Goal: Transaction & Acquisition: Purchase product/service

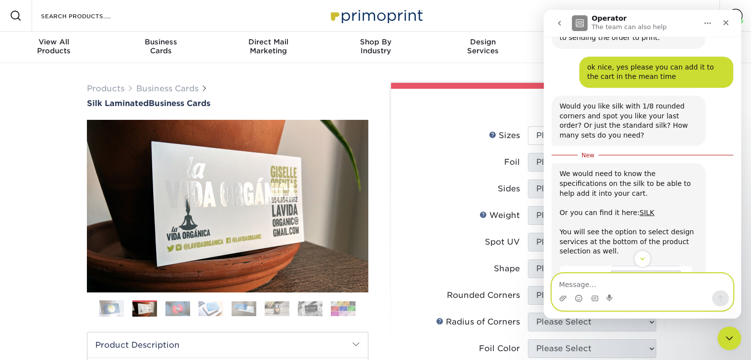
scroll to position [553, 0]
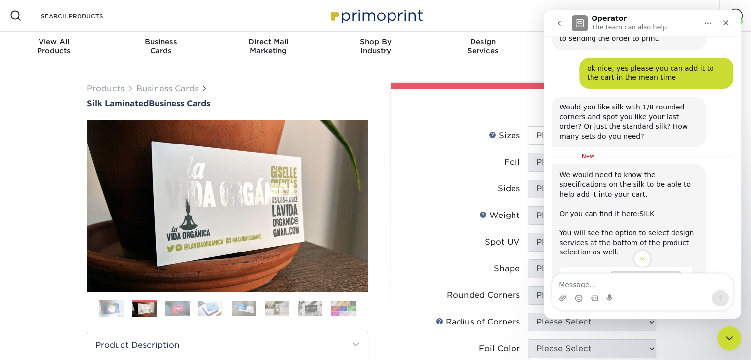
click at [639, 210] on link "SILK" at bounding box center [646, 214] width 15 height 8
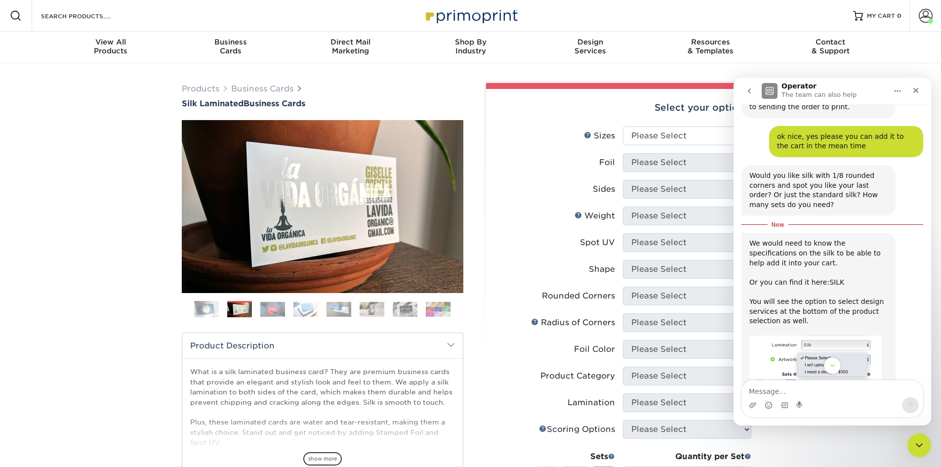
scroll to position [1, 0]
click at [651, 132] on select "Please Select 1.5" x 3.5" - Mini 1.75" x 3.5" - Mini 2" x 2" - Square 2" x 3" -…" at bounding box center [687, 135] width 128 height 19
select select "2.00x3.50"
click at [623, 126] on select "Please Select 1.5" x 3.5" - Mini 1.75" x 3.5" - Mini 2" x 2" - Square 2" x 3" -…" at bounding box center [687, 135] width 128 height 19
click at [666, 160] on select "Please Select Yes No" at bounding box center [687, 162] width 128 height 19
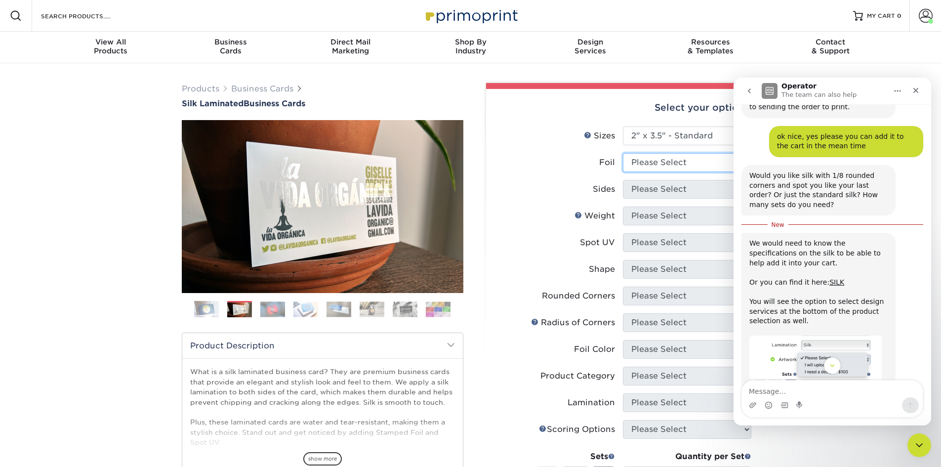
click at [662, 159] on select "Please Select Yes No" at bounding box center [687, 162] width 128 height 19
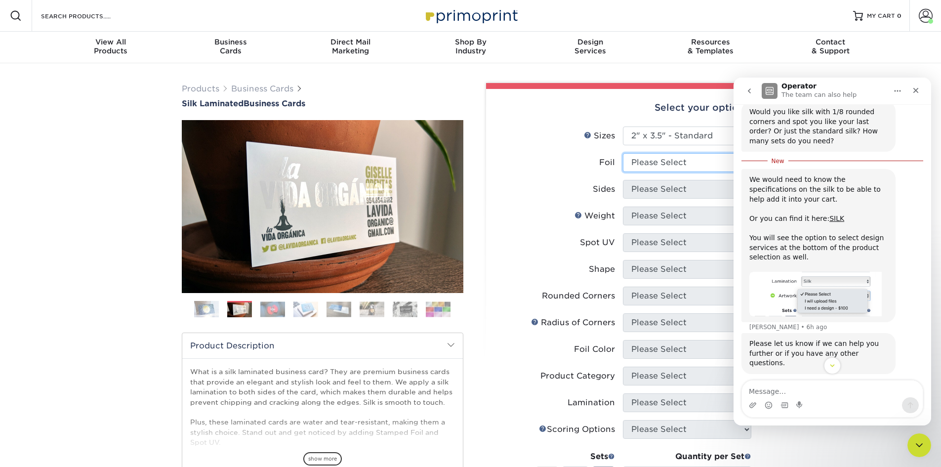
scroll to position [652, 0]
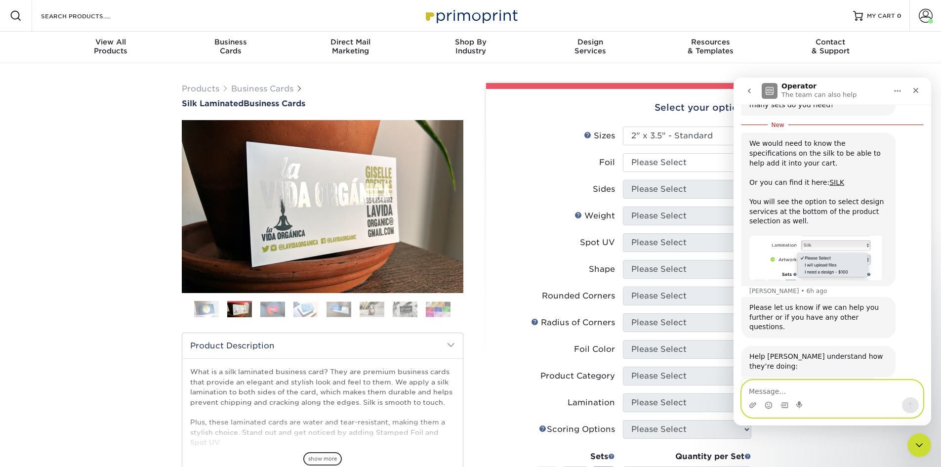
click at [751, 360] on textarea "Message…" at bounding box center [832, 388] width 181 height 17
type textarea "Hi! we want"
click at [626, 188] on li "Sides Please Select Print Both Sides Print Both Sides - Foil Both Sides Print B…" at bounding box center [622, 193] width 257 height 27
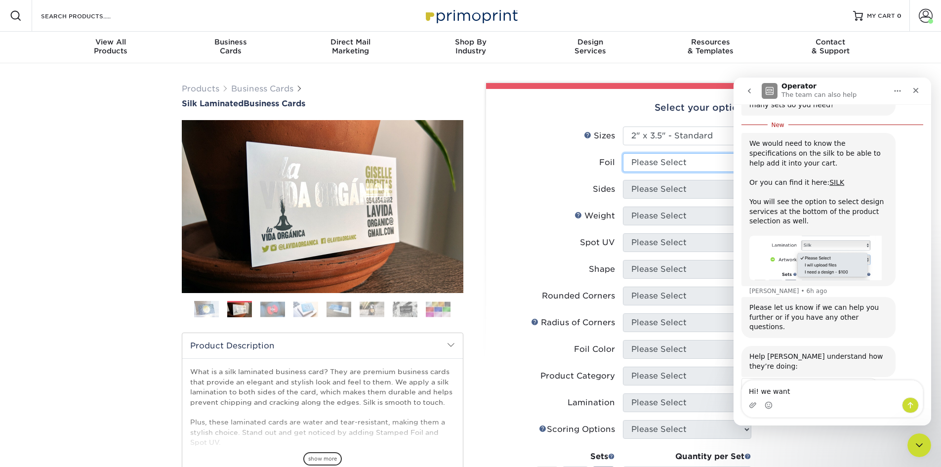
click at [649, 168] on select "Please Select Yes No" at bounding box center [687, 162] width 128 height 19
select select "1"
click at [623, 153] on select "Please Select Yes No" at bounding box center [687, 162] width 128 height 19
click at [650, 188] on select "Please Select Print Both Sides - Foil Both Sides Print Both Sides - Foil Front …" at bounding box center [687, 189] width 128 height 19
select select "34527644-b4fd-4ffb-9092-1318eefcd9d9"
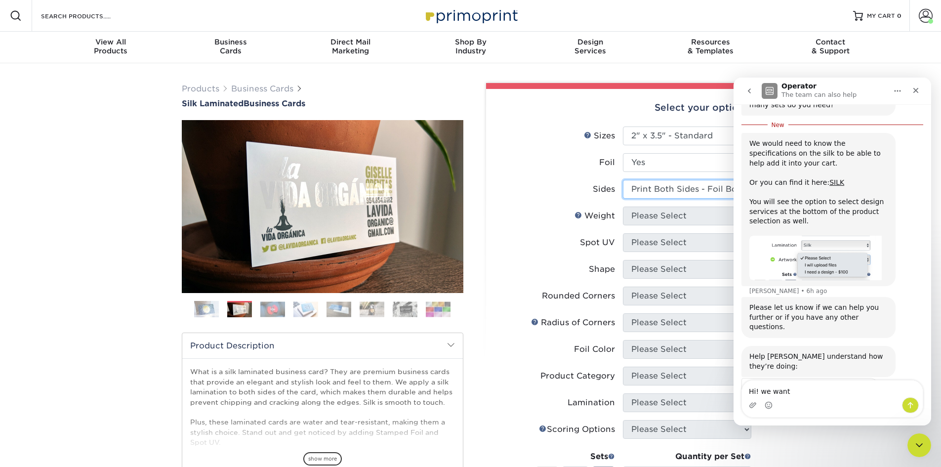
click at [623, 180] on select "Please Select Print Both Sides - Foil Both Sides Print Both Sides - Foil Front …" at bounding box center [687, 189] width 128 height 19
click at [656, 218] on select "Please Select 16PT" at bounding box center [687, 215] width 128 height 19
select select "16PT"
click at [623, 206] on select "Please Select 16PT" at bounding box center [687, 215] width 128 height 19
click at [656, 241] on select "Please Select No Spot UV Front and Back (Both Sides) Front Only Back Only" at bounding box center [687, 242] width 128 height 19
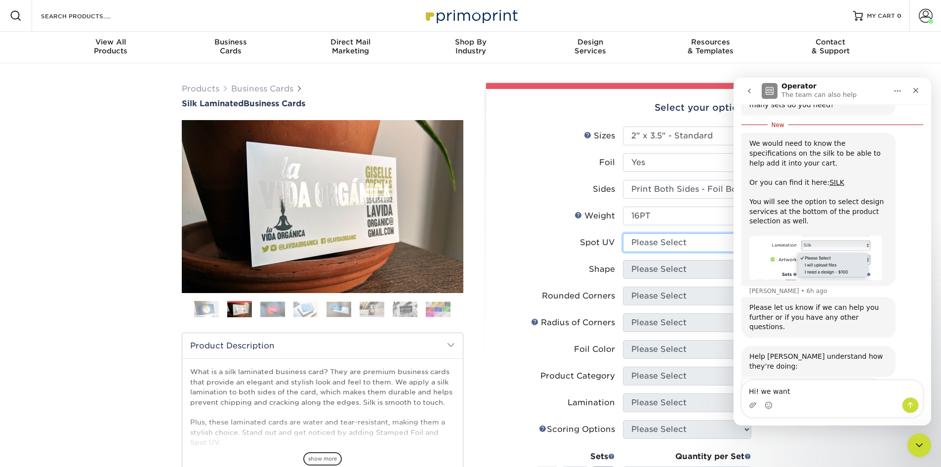
select select "0"
click at [623, 233] on select "Please Select No Spot UV Front and Back (Both Sides) Front Only Back Only" at bounding box center [687, 242] width 128 height 19
click at [657, 269] on select "Please Select Standard" at bounding box center [687, 269] width 128 height 19
select select "standard"
click at [623, 260] on select "Please Select Standard" at bounding box center [687, 269] width 128 height 19
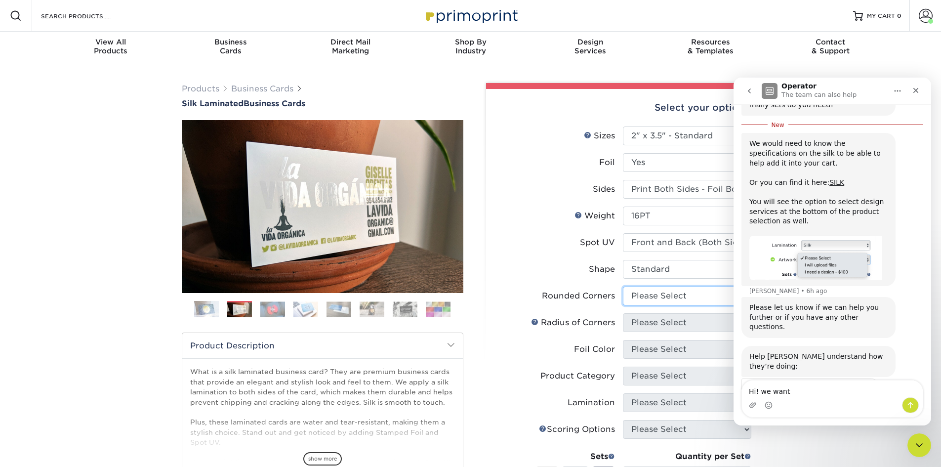
click at [651, 295] on select "Please Select Yes - Round 2 Corners Yes - Round 4 Corners No" at bounding box center [687, 295] width 128 height 19
select select "0"
click at [623, 286] on select "Please Select Yes - Round 2 Corners Yes - Round 4 Corners No" at bounding box center [687, 295] width 128 height 19
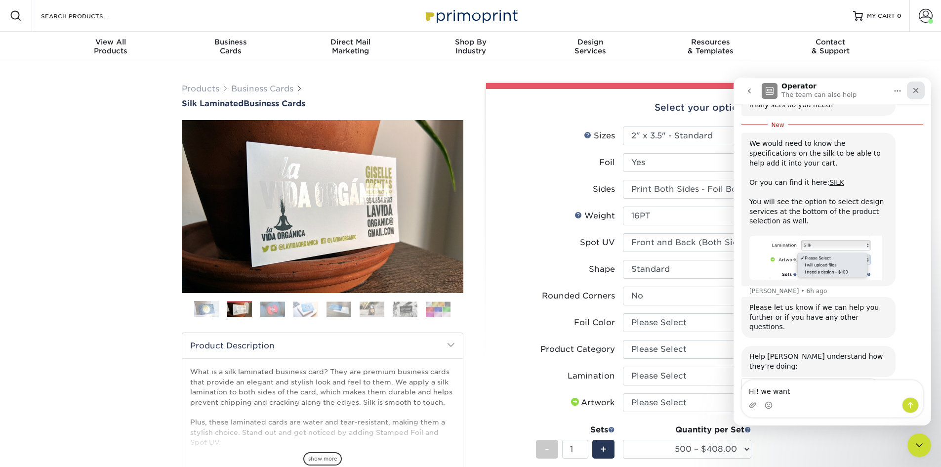
click at [751, 94] on div "Close" at bounding box center [916, 90] width 18 height 18
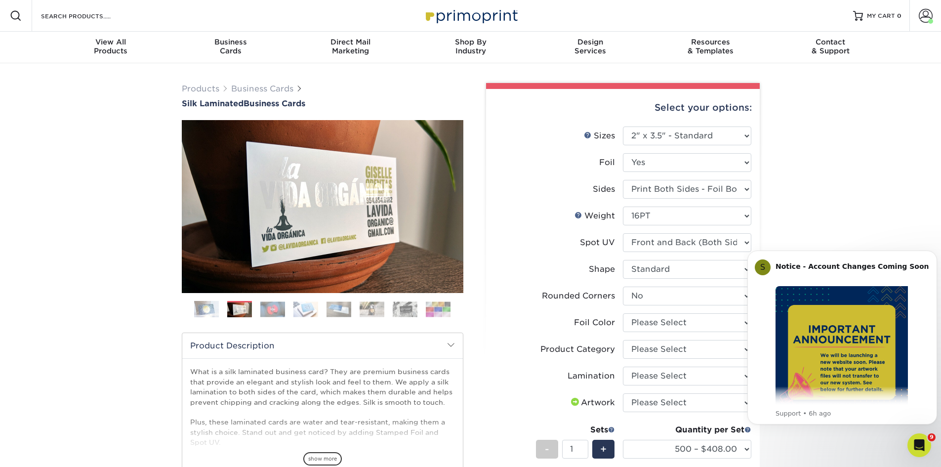
scroll to position [626, 0]
click at [701, 326] on select "Please Select Silver Foil Black Foil Blue Foil Copper Foil Gold Foil Red Foil R…" at bounding box center [687, 322] width 128 height 19
click at [701, 319] on select "Please Select Silver Foil Black Foil Blue Foil Copper Foil Gold Foil Red Foil R…" at bounding box center [687, 322] width 128 height 19
click at [751, 360] on div "Open Intercom Messenger" at bounding box center [917, 443] width 33 height 33
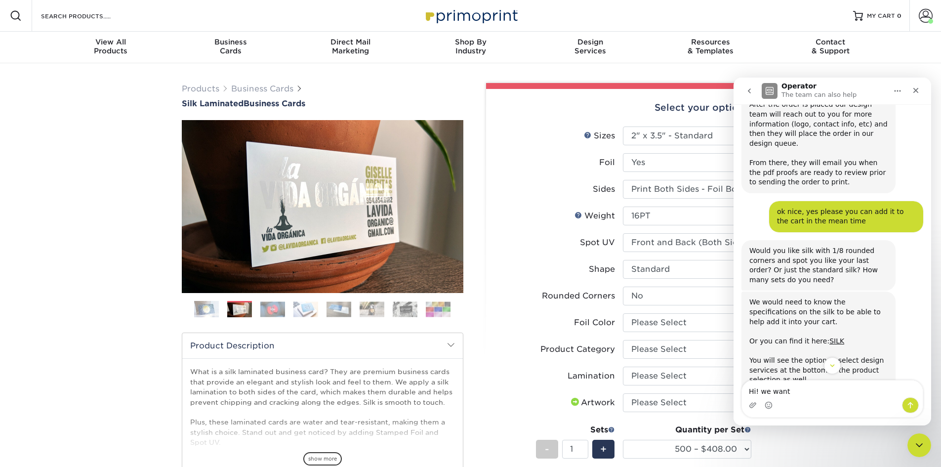
scroll to position [478, 0]
drag, startPoint x: 801, startPoint y: 391, endPoint x: 735, endPoint y: 388, distance: 65.7
click at [735, 360] on div "Hi! we want Hi! we want" at bounding box center [832, 399] width 198 height 38
click at [751, 360] on textarea "Hi! we want" at bounding box center [832, 388] width 181 height 17
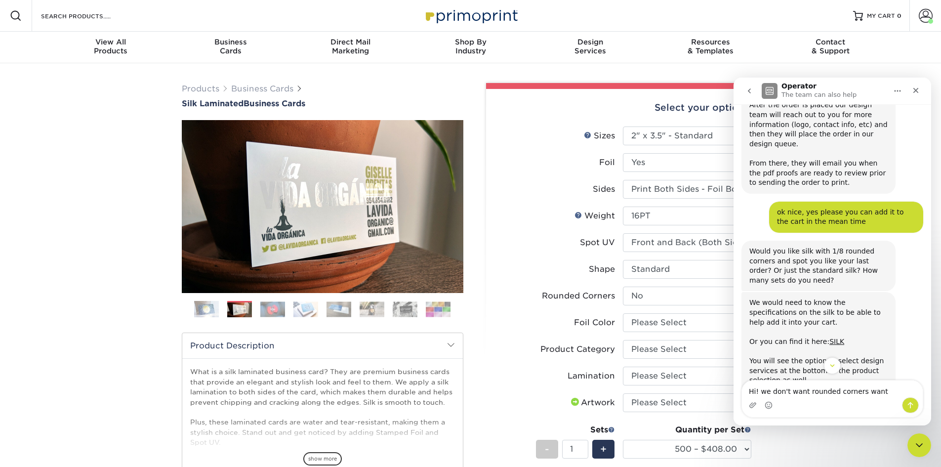
drag, startPoint x: 877, startPoint y: 392, endPoint x: 858, endPoint y: 394, distance: 19.4
click at [751, 360] on textarea "Hi! we don't want rounded corners want" at bounding box center [832, 388] width 181 height 17
type textarea "Hi! we don't want rounded corners, and yes, with spot"
click at [637, 245] on select "Please Select No Spot UV Front and Back (Both Sides) Front Only Back Only" at bounding box center [687, 242] width 128 height 19
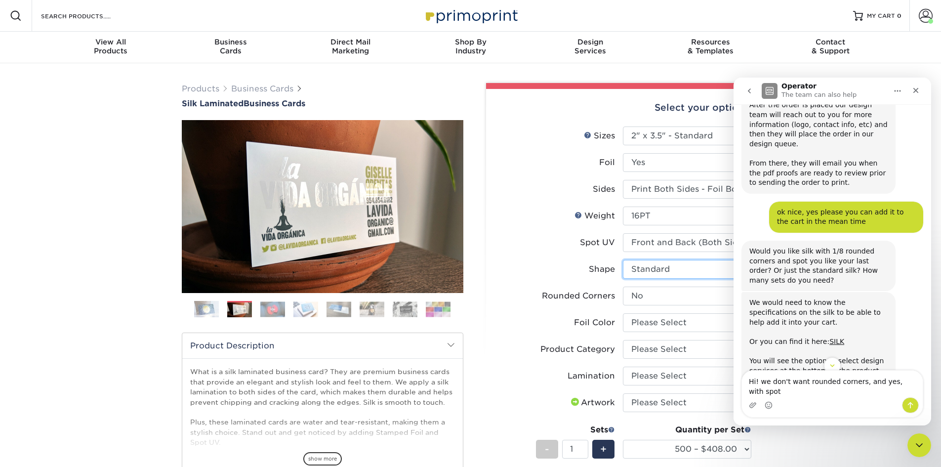
click at [664, 271] on select "Please Select Standard" at bounding box center [687, 269] width 128 height 19
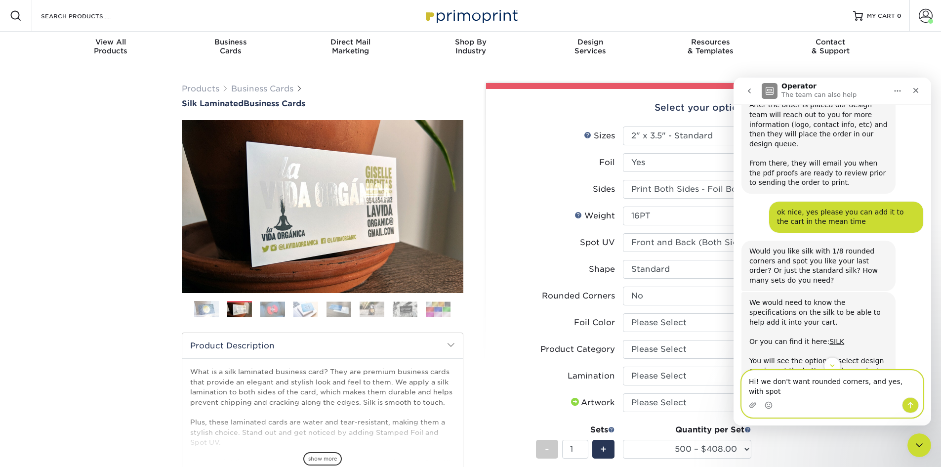
click at [751, 360] on textarea "Hi! we don't want rounded corners, and yes, with spot" at bounding box center [832, 383] width 181 height 27
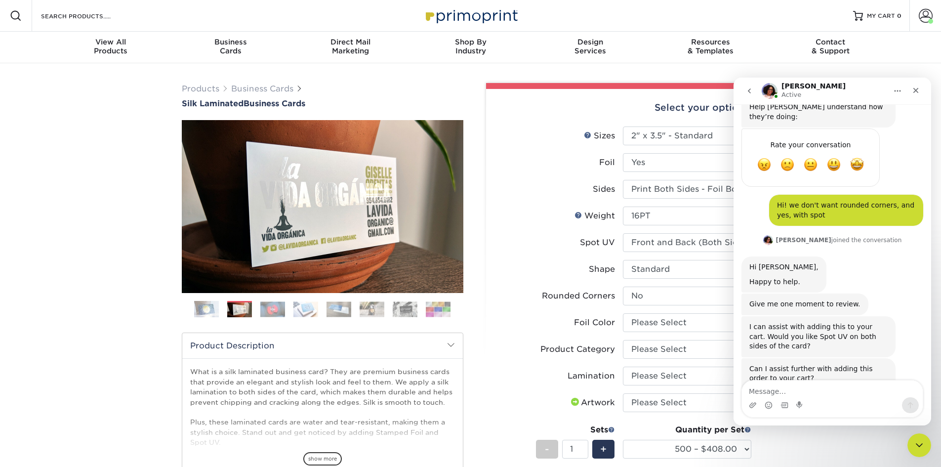
scroll to position [885, 0]
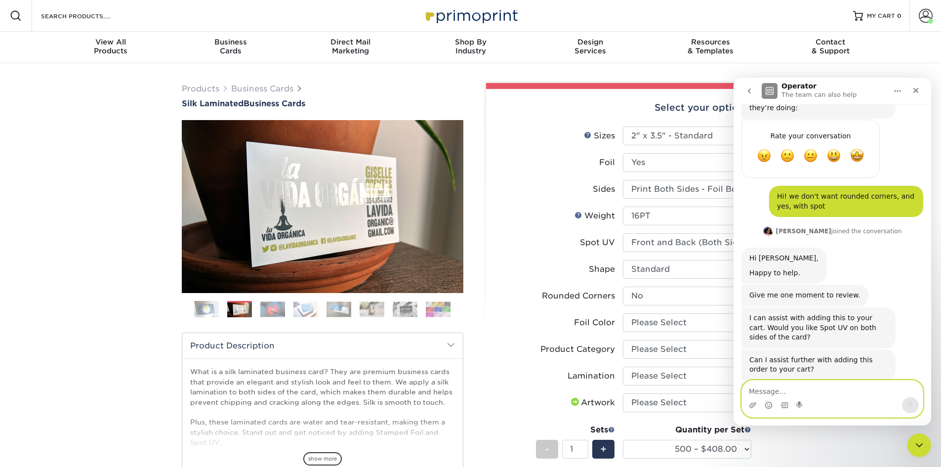
click at [751, 360] on textarea "Message…" at bounding box center [832, 388] width 181 height 17
type textarea "yes, please."
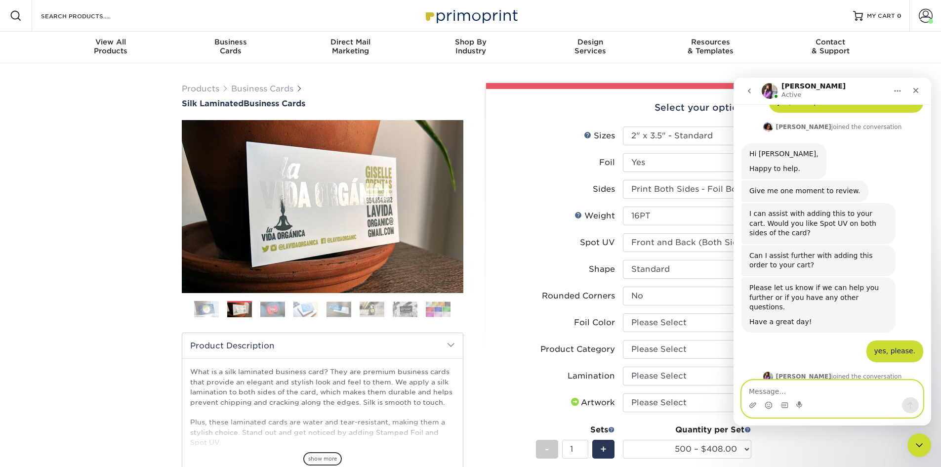
scroll to position [989, 0]
click at [751, 360] on textarea "Message…" at bounding box center [832, 388] width 181 height 17
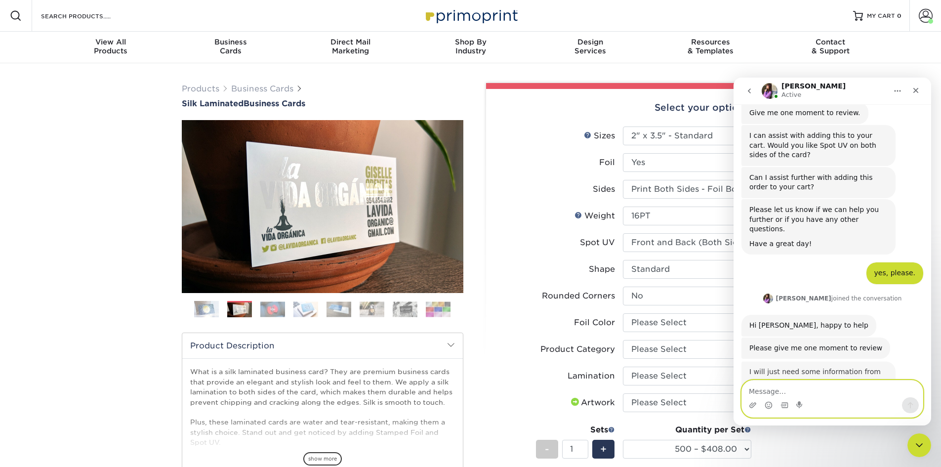
scroll to position [1073, 0]
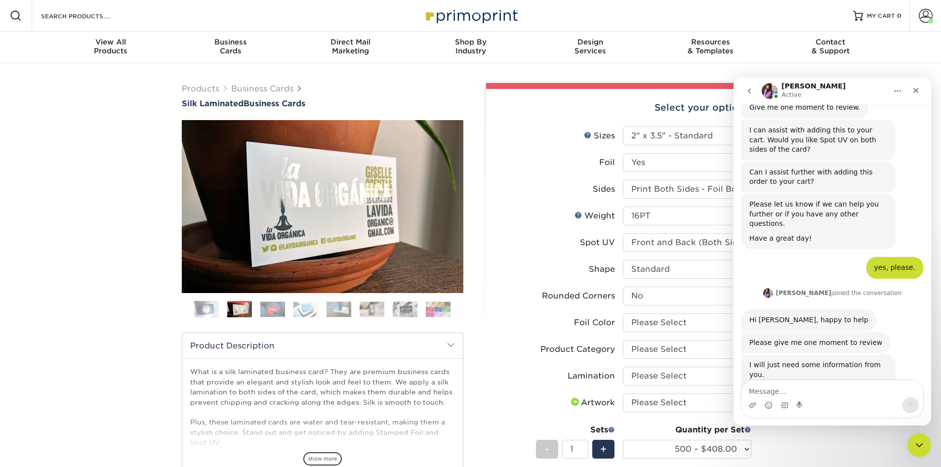
drag, startPoint x: 803, startPoint y: 324, endPoint x: 773, endPoint y: 311, distance: 32.7
click at [751, 360] on div "I will just need some information from you. Will you be printing on 1 side, or …" at bounding box center [818, 394] width 138 height 68
click at [751, 360] on div "Erica says…" at bounding box center [818, 406] width 138 height 5
drag, startPoint x: 804, startPoint y: 324, endPoint x: 752, endPoint y: 316, distance: 52.9
click at [751, 360] on div "Will you need Spot UV on the Front, Back, or Front and Back?" at bounding box center [818, 418] width 138 height 19
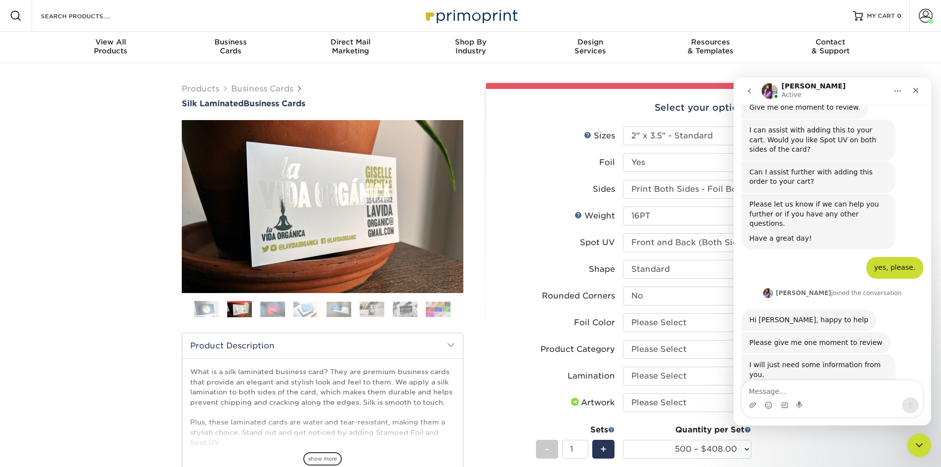
click at [751, 360] on div "Will you need Spot UV on the Front, Back, or Front and Back?" at bounding box center [818, 418] width 138 height 19
click at [751, 360] on textarea "Message…" at bounding box center [832, 388] width 181 height 17
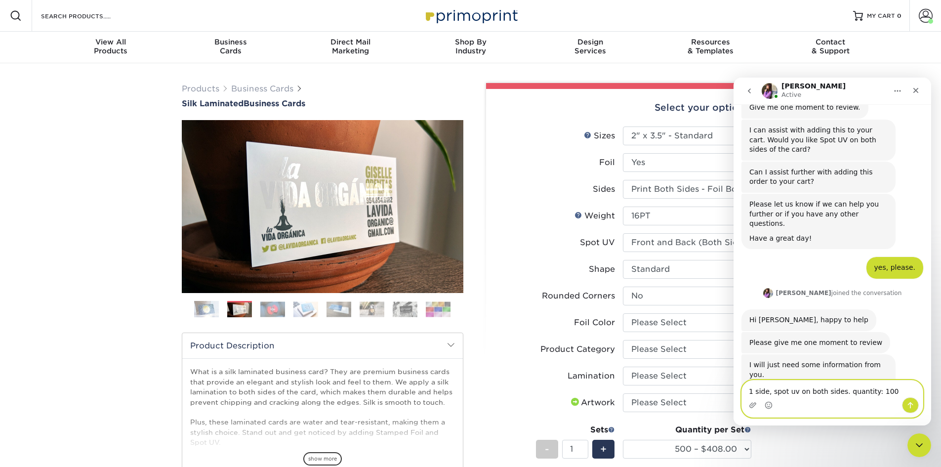
type textarea "1 side, spot uv on both sides. quantity: 100"
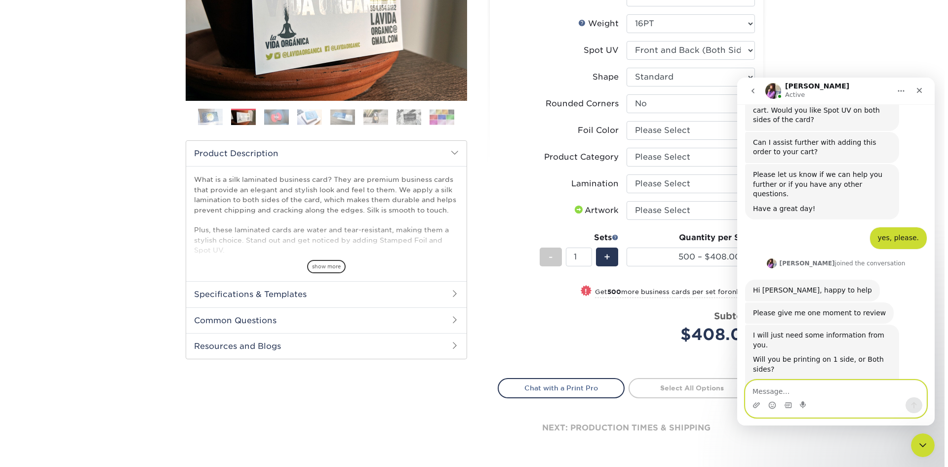
scroll to position [198, 0]
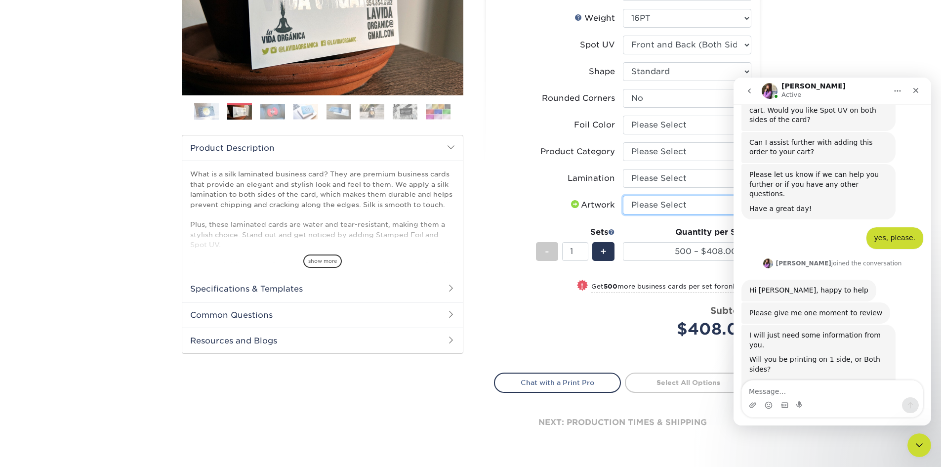
click at [673, 209] on select "Please Select I will upload files I need a design - $100" at bounding box center [687, 205] width 128 height 19
select select "design"
click at [623, 196] on select "Please Select I will upload files I need a design - $100" at bounding box center [687, 205] width 128 height 19
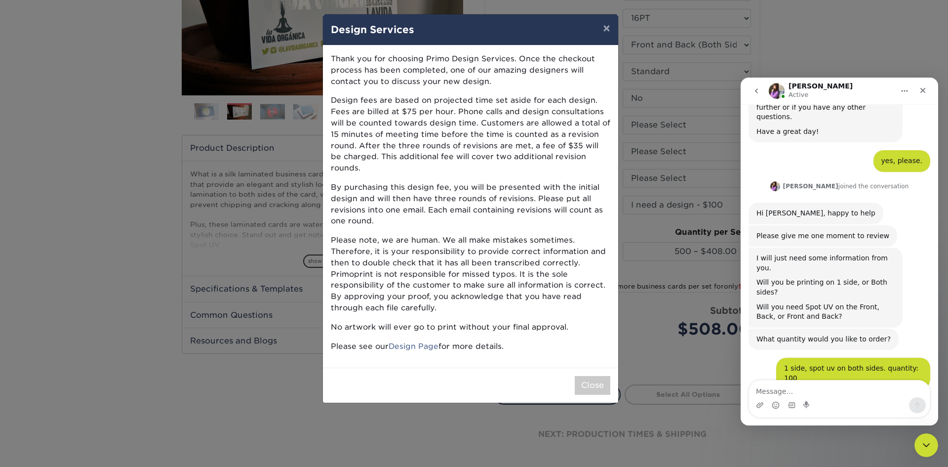
scroll to position [1227, 0]
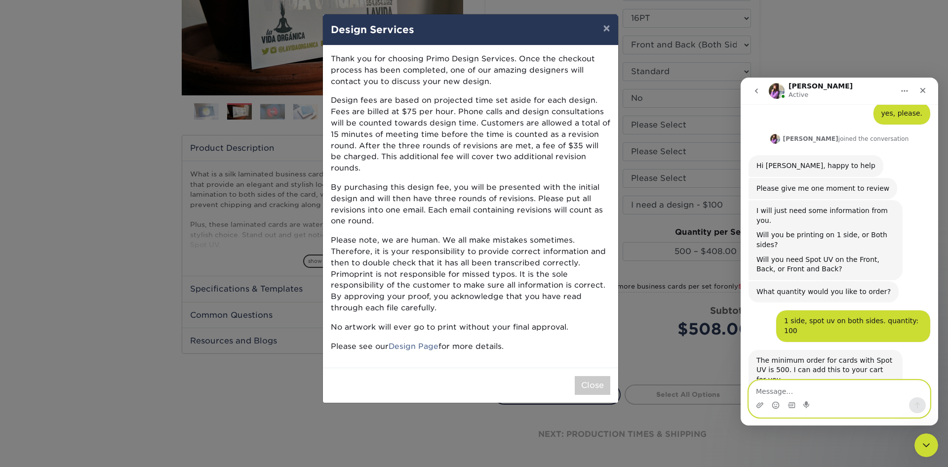
click at [751, 360] on textarea "Message…" at bounding box center [839, 388] width 181 height 17
type textarea "thank you"
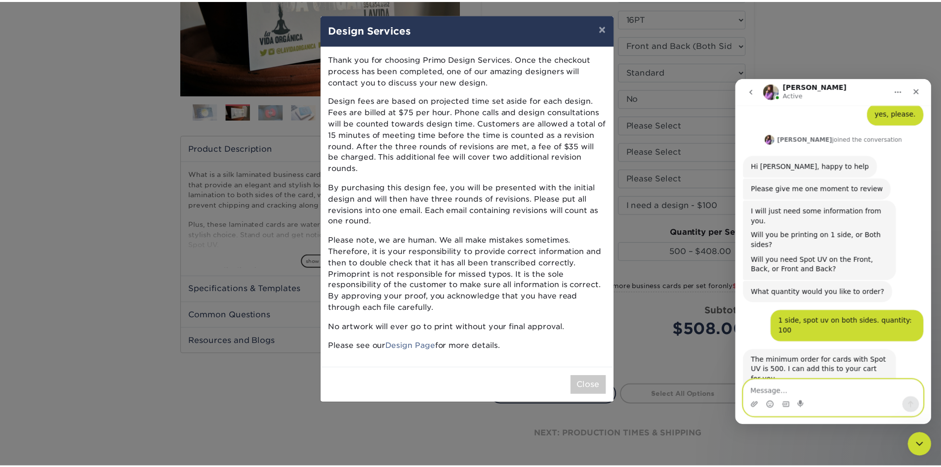
scroll to position [1257, 0]
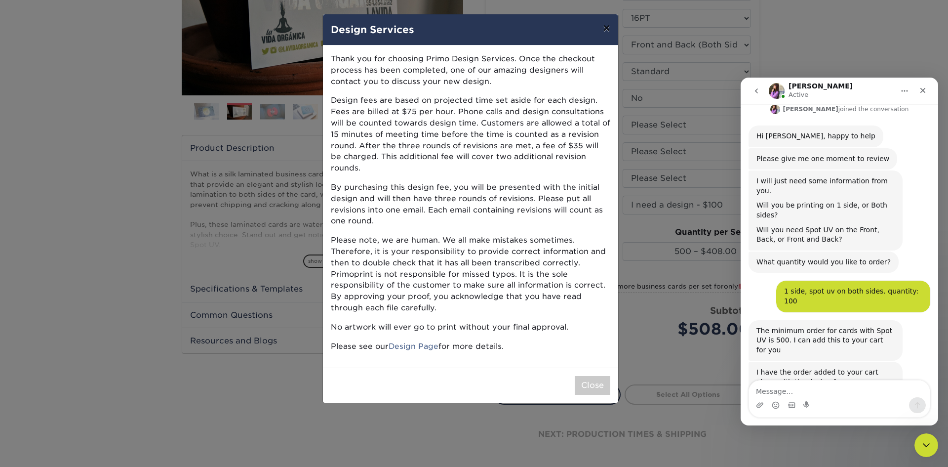
click at [603, 26] on button "×" at bounding box center [606, 28] width 23 height 28
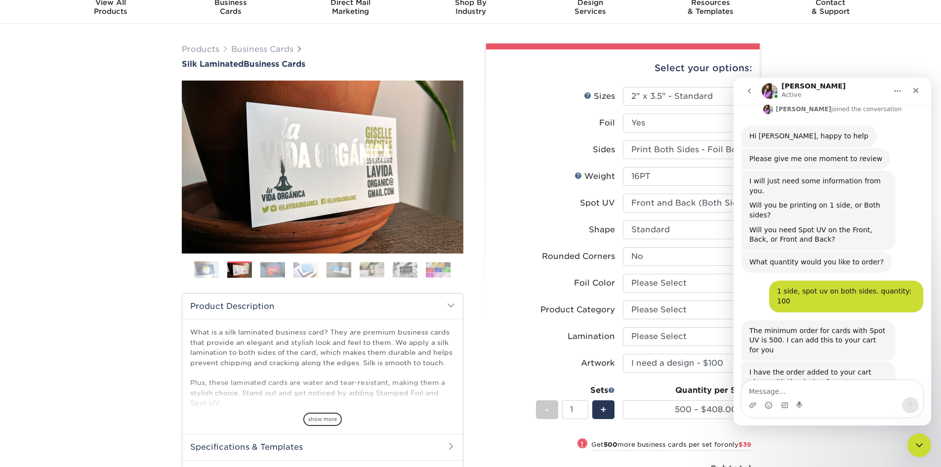
scroll to position [0, 0]
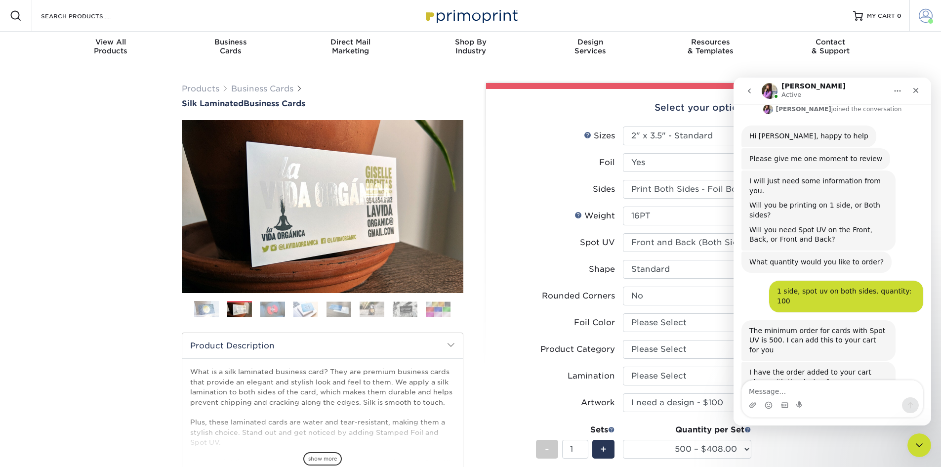
click at [751, 21] on span at bounding box center [930, 21] width 5 height 5
click at [751, 15] on span "MY CART" at bounding box center [881, 16] width 28 height 8
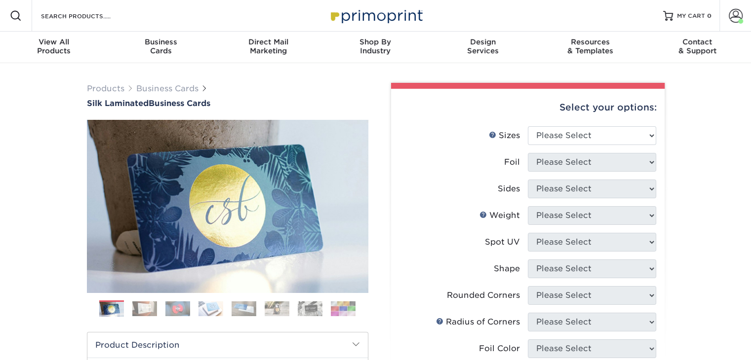
drag, startPoint x: 0, startPoint y: 0, endPoint x: 620, endPoint y: 135, distance: 634.6
click at [620, 135] on select "Please Select 1.5" x 3.5" - Mini 1.75" x 3.5" - Mini 2" x 2" - Square 2" x 3" -…" at bounding box center [592, 135] width 128 height 19
click at [177, 309] on img at bounding box center [177, 309] width 25 height 15
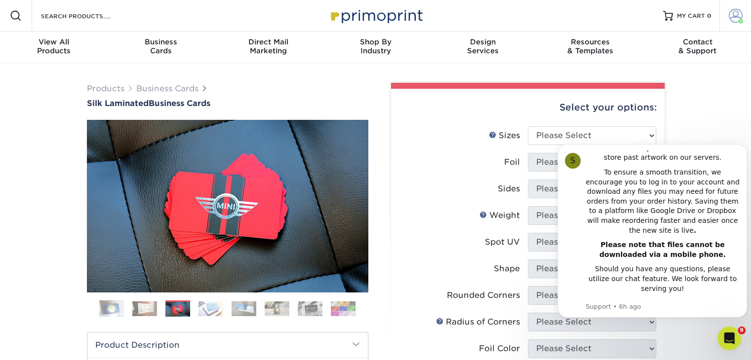
click at [738, 16] on span at bounding box center [736, 16] width 14 height 14
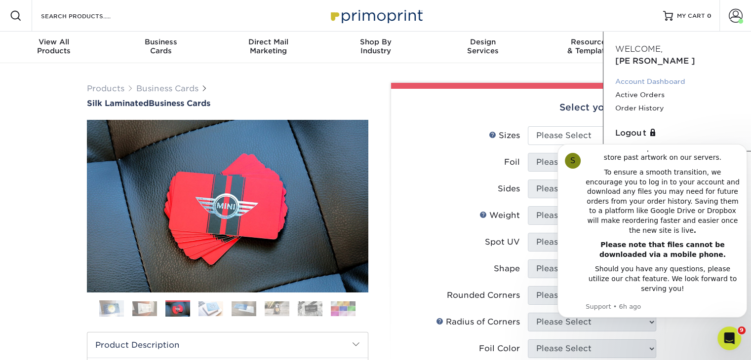
click at [626, 75] on link "Account Dashboard" at bounding box center [677, 81] width 124 height 13
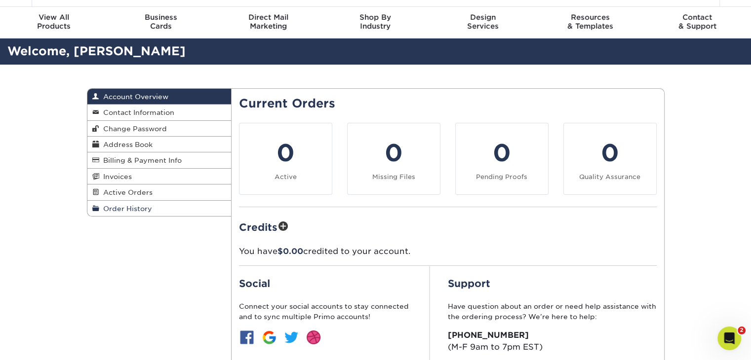
click at [143, 209] on span "Order History" at bounding box center [125, 209] width 53 height 8
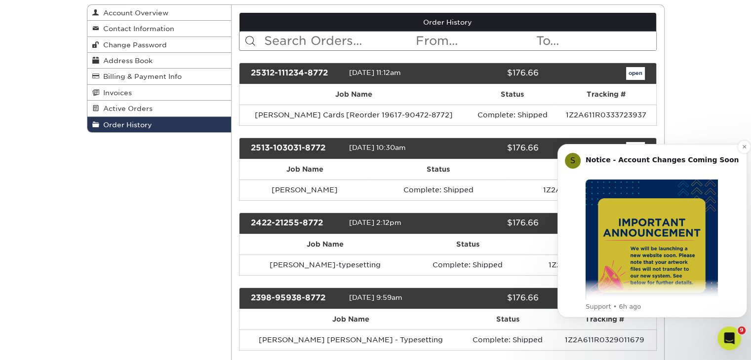
scroll to position [110, 0]
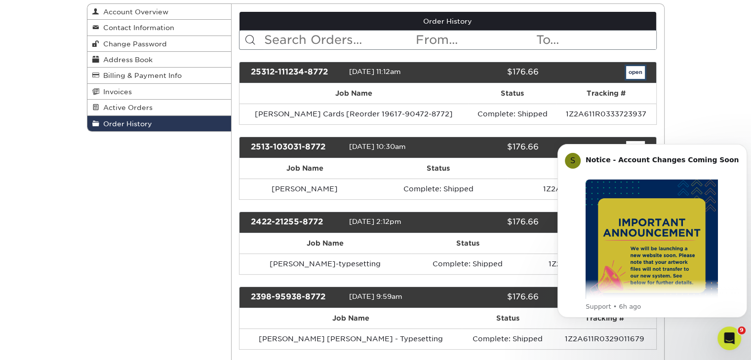
click at [636, 76] on link "open" at bounding box center [635, 72] width 19 height 13
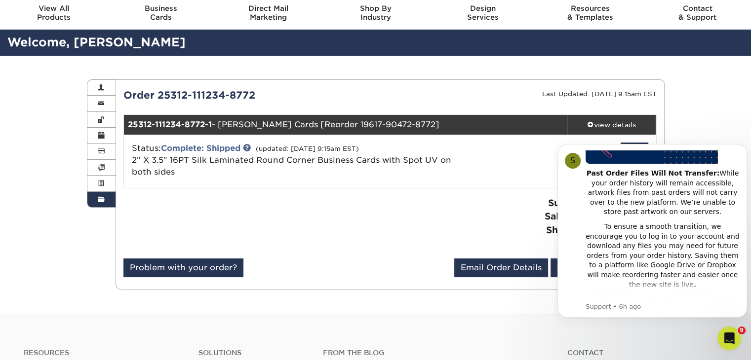
scroll to position [1, 0]
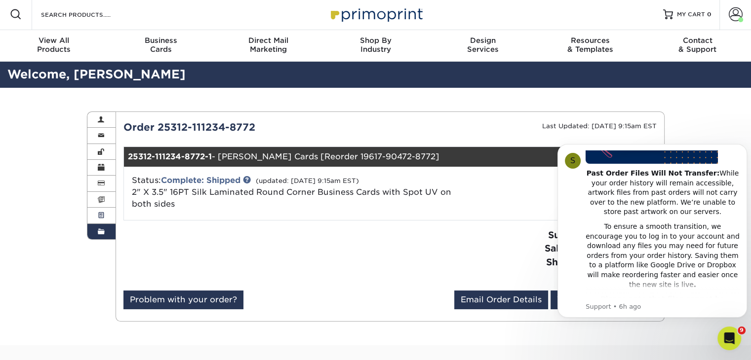
click at [98, 217] on span at bounding box center [101, 216] width 7 height 8
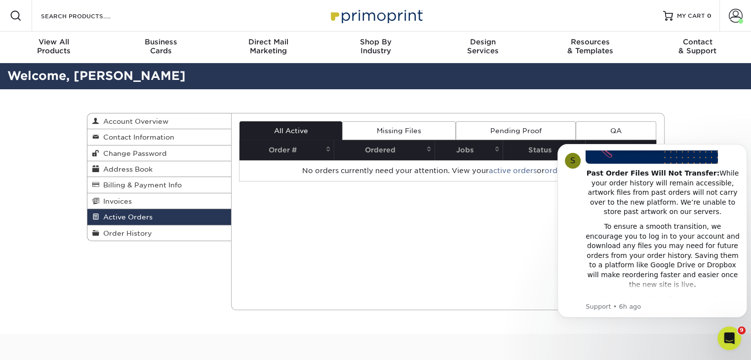
click at [512, 128] on link "Pending Proof" at bounding box center [516, 130] width 120 height 19
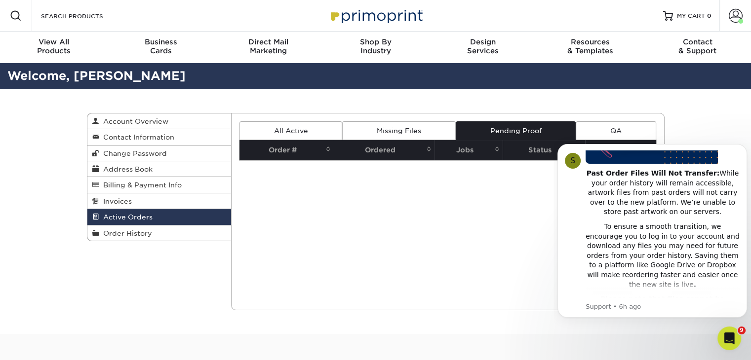
click at [428, 125] on link "Missing Files" at bounding box center [398, 130] width 113 height 19
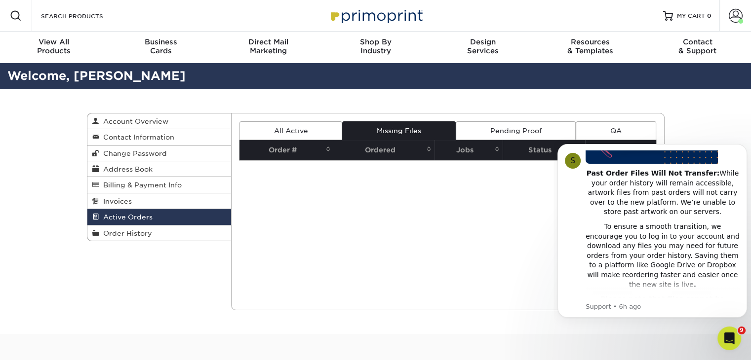
click at [278, 130] on link "All Active" at bounding box center [290, 130] width 103 height 19
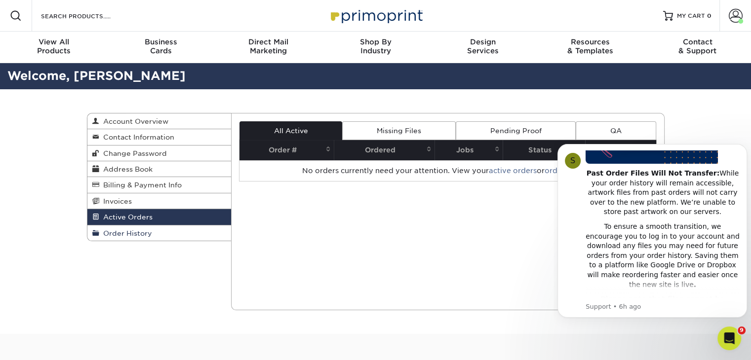
click at [188, 237] on link "Order History" at bounding box center [159, 233] width 144 height 15
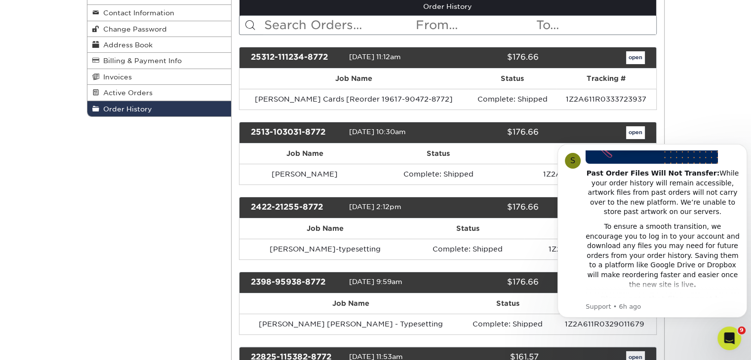
scroll to position [170, 0]
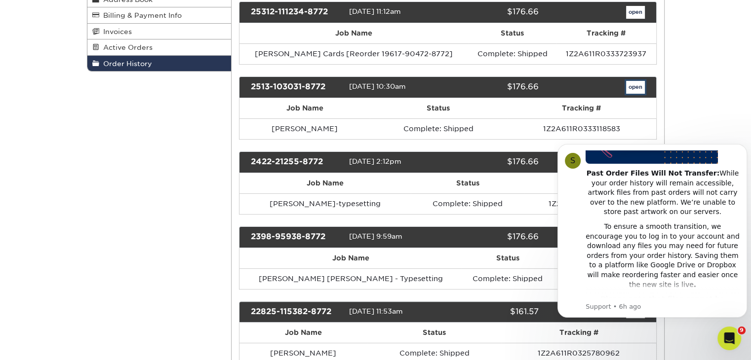
click at [635, 88] on link "open" at bounding box center [635, 87] width 19 height 13
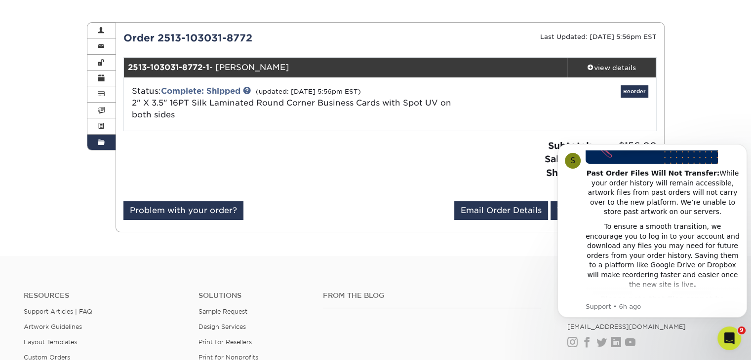
scroll to position [117, 0]
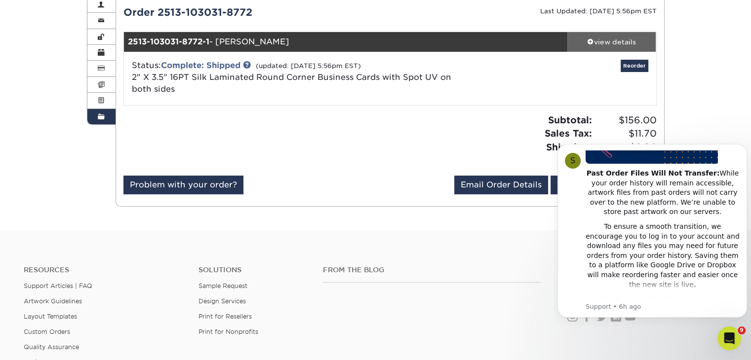
click at [612, 38] on div "view details" at bounding box center [611, 42] width 89 height 10
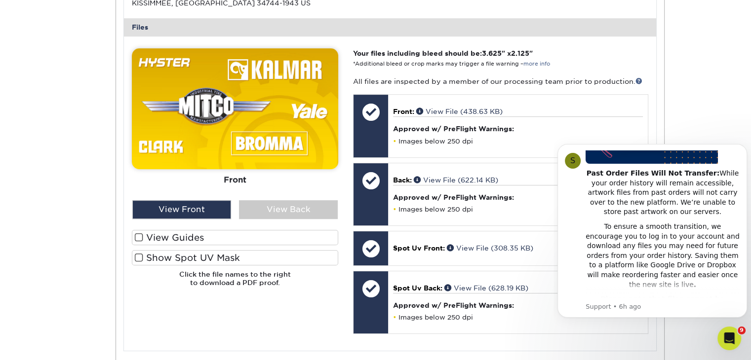
scroll to position [403, 0]
click at [277, 99] on img at bounding box center [235, 108] width 206 height 121
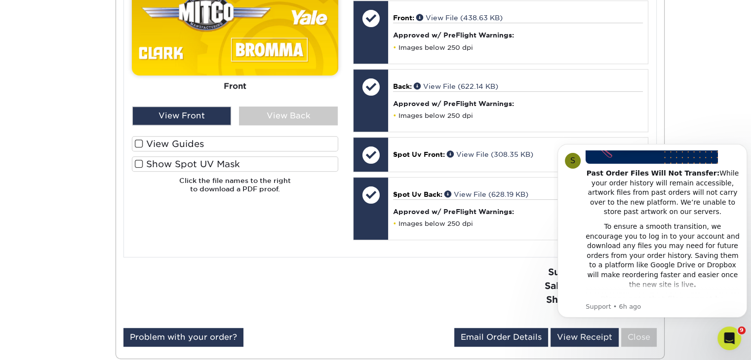
scroll to position [496, 0]
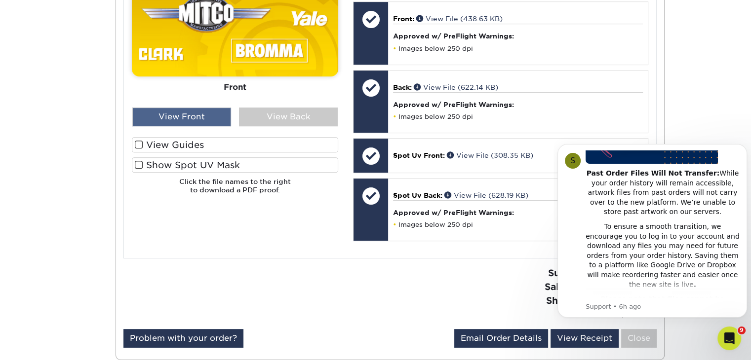
click at [188, 115] on div "View Front" at bounding box center [181, 117] width 99 height 19
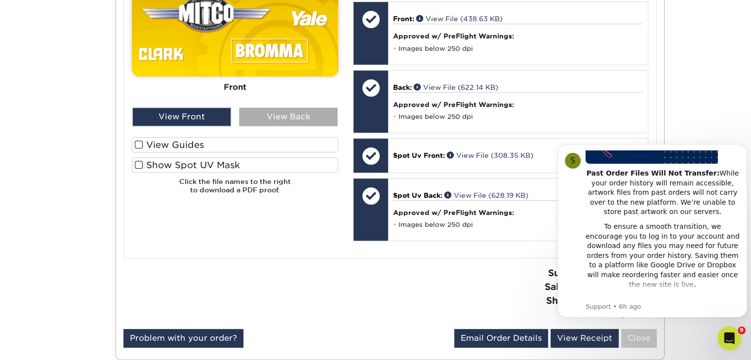
click at [285, 111] on div "View Back" at bounding box center [288, 117] width 99 height 19
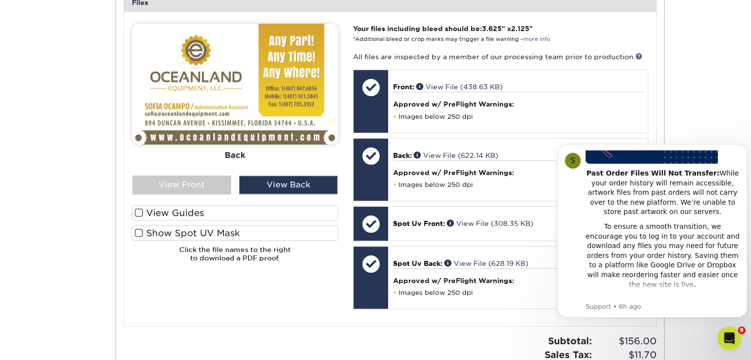
scroll to position [427, 0]
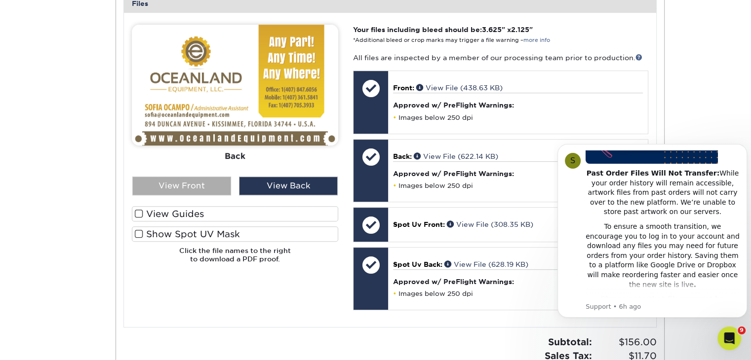
click at [187, 190] on div "View Front" at bounding box center [181, 186] width 99 height 19
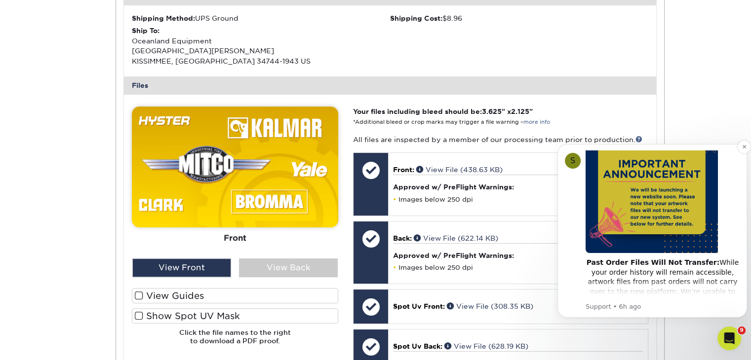
scroll to position [77, 0]
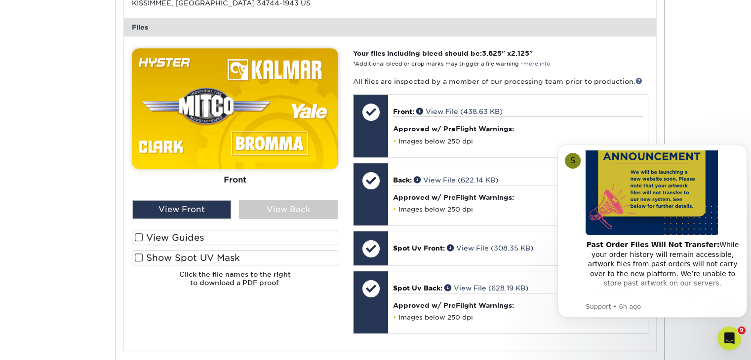
click at [289, 138] on img at bounding box center [235, 108] width 206 height 121
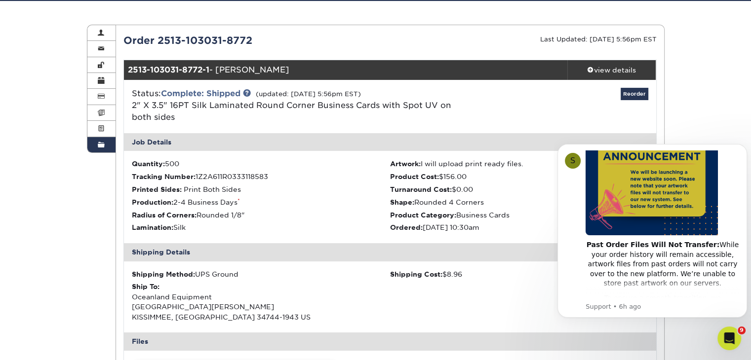
scroll to position [87, 0]
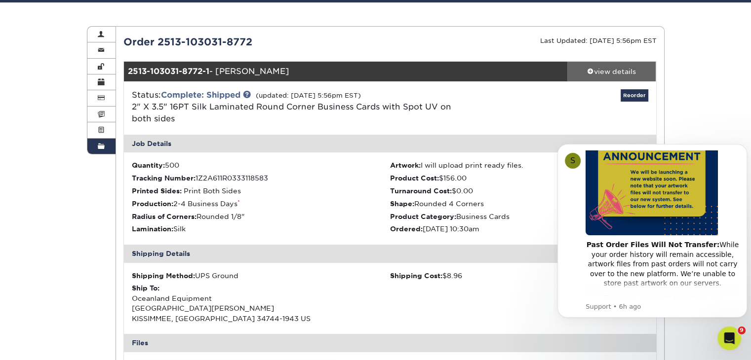
click at [602, 74] on div "view details" at bounding box center [611, 72] width 89 height 10
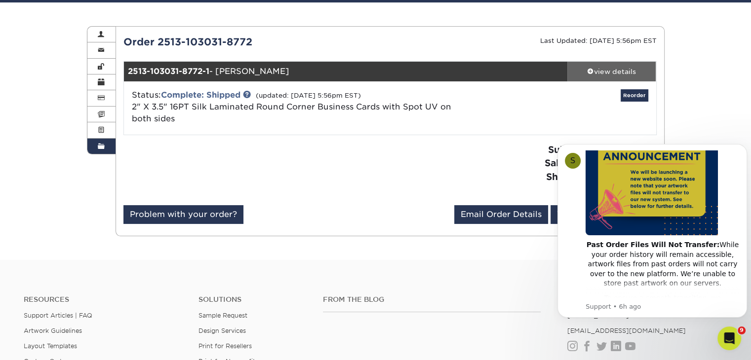
click at [602, 74] on div "view details" at bounding box center [611, 72] width 89 height 10
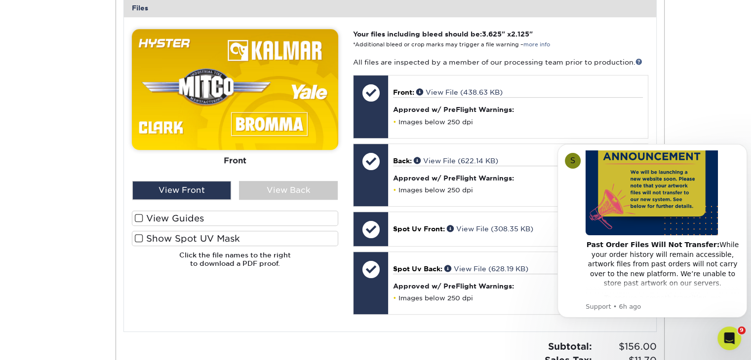
scroll to position [420, 0]
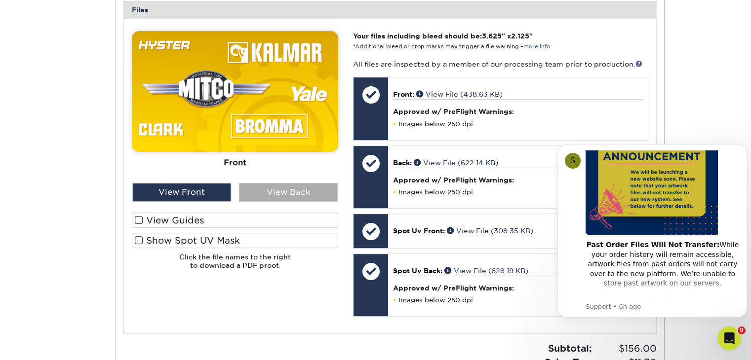
click at [274, 197] on div "View Back" at bounding box center [288, 192] width 99 height 19
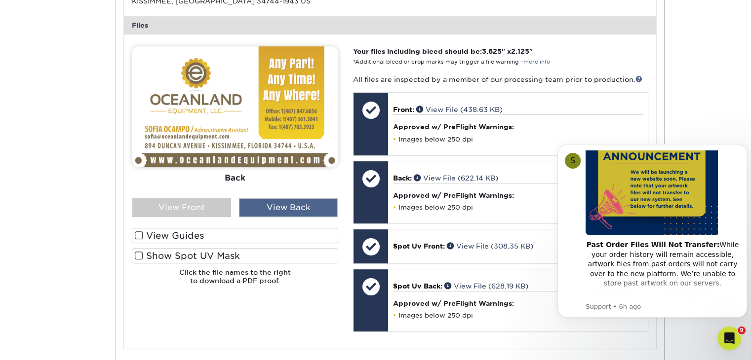
scroll to position [404, 0]
drag, startPoint x: 265, startPoint y: 130, endPoint x: 223, endPoint y: 97, distance: 53.1
click at [223, 97] on img at bounding box center [235, 107] width 206 height 121
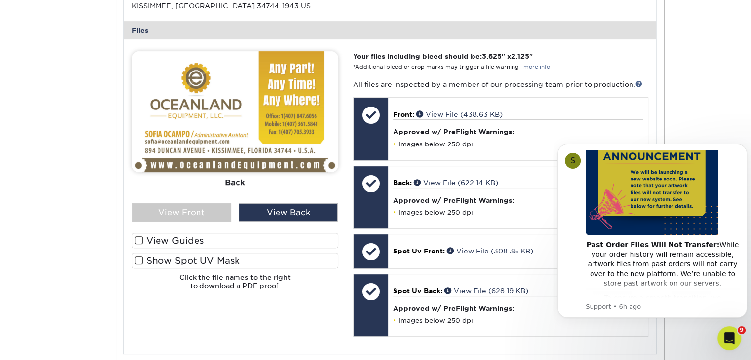
scroll to position [400, 0]
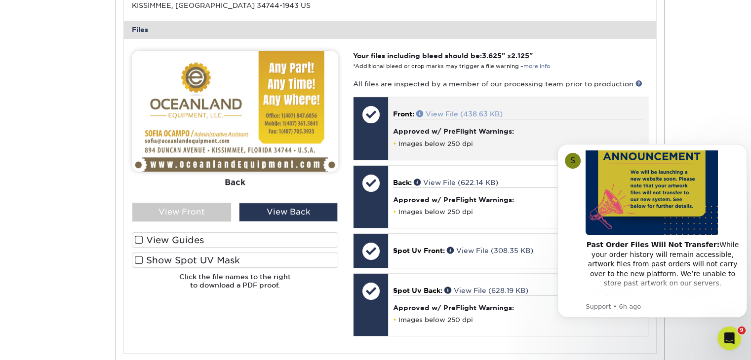
click at [448, 113] on link "View File (438.63 KB)" at bounding box center [459, 114] width 86 height 8
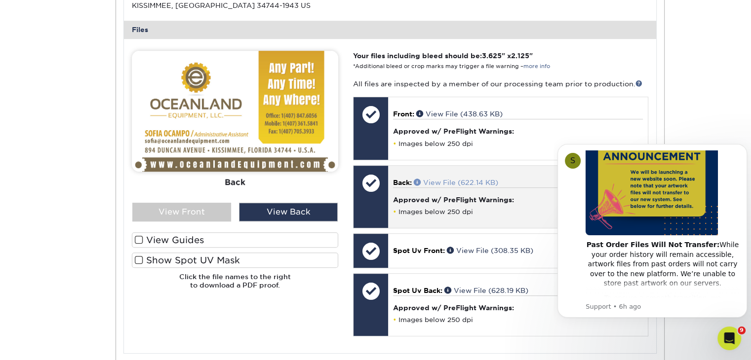
click at [442, 184] on link "View File (622.14 KB)" at bounding box center [456, 183] width 84 height 8
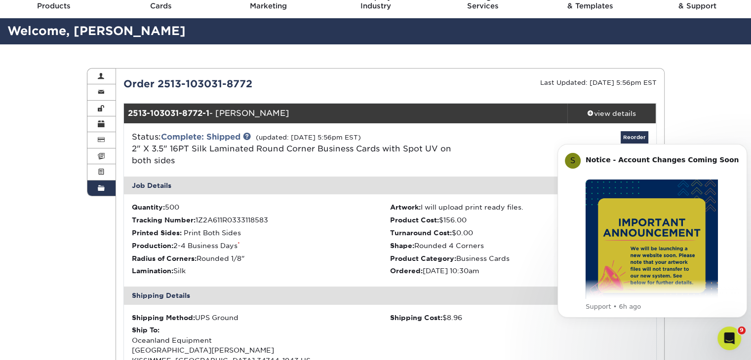
scroll to position [0, 0]
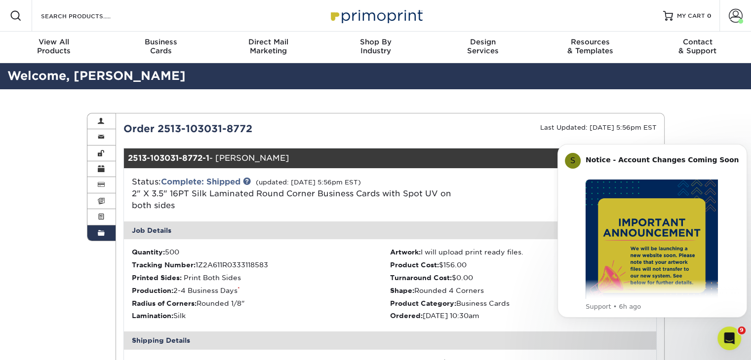
click at [738, 337] on div "Open Intercom Messenger" at bounding box center [727, 337] width 33 height 33
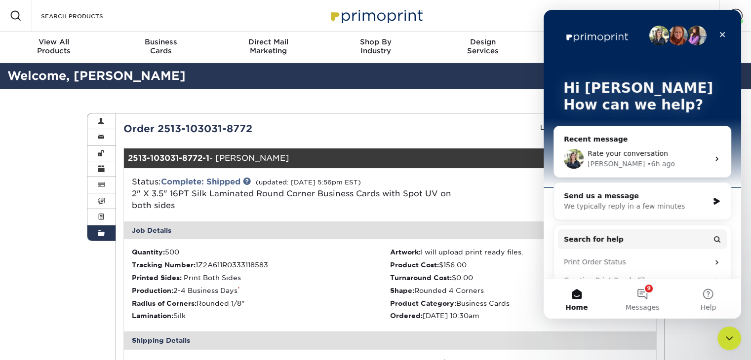
click at [625, 144] on div "Rate your conversation Irene • 6h ago" at bounding box center [642, 159] width 177 height 37
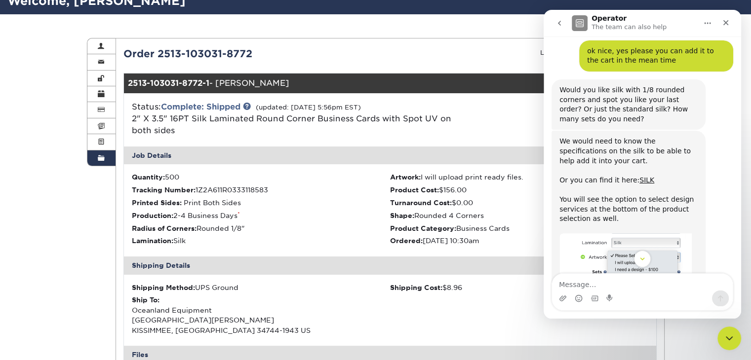
scroll to position [76, 0]
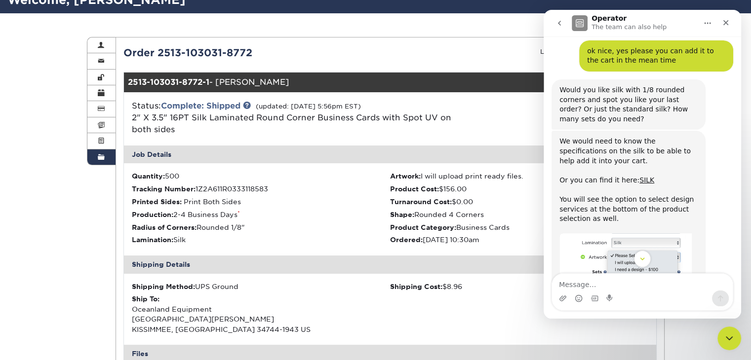
click at [454, 210] on li "Shape: Rounded 4 Corners" at bounding box center [519, 215] width 258 height 10
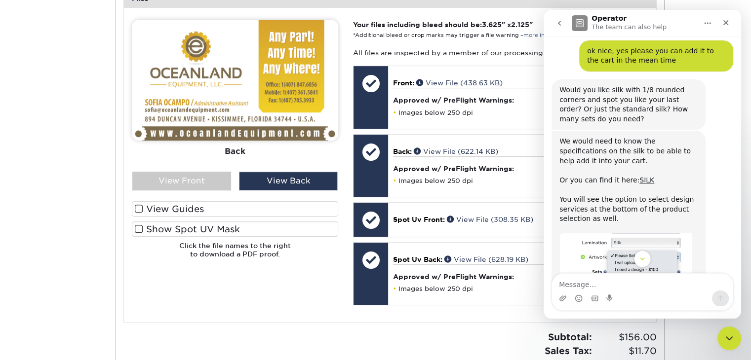
scroll to position [433, 0]
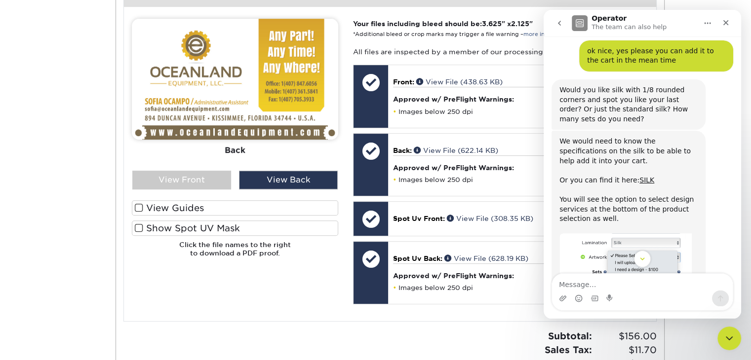
click at [91, 202] on div "Order History Account Overview Contact Information Change Password Address Book…" at bounding box center [375, 52] width 593 height 790
click at [413, 235] on div "Your files including bleed should be: 3.625 " x 2.125 " *Additional bleed or cr…" at bounding box center [501, 164] width 310 height 291
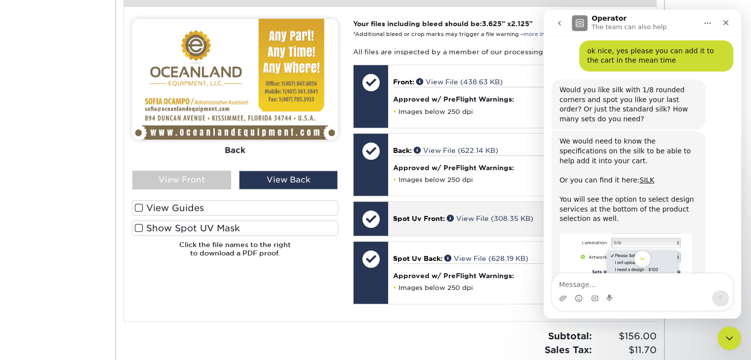
click at [412, 227] on div "Spot Uv Front: View File (308.35 KB)" at bounding box center [517, 219] width 259 height 34
click at [500, 218] on link "View File (308.35 KB)" at bounding box center [490, 219] width 86 height 8
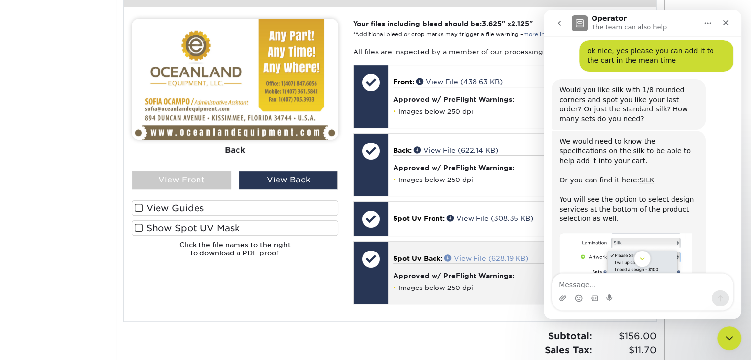
click at [475, 256] on link "View File (628.19 KB)" at bounding box center [486, 259] width 84 height 8
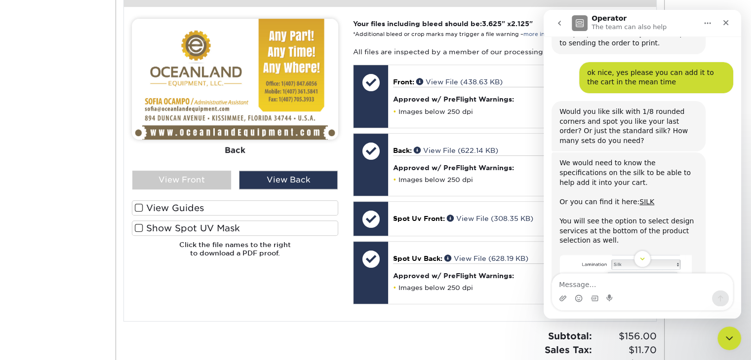
scroll to position [549, 0]
click at [639, 198] on link "SILK" at bounding box center [646, 202] width 15 height 8
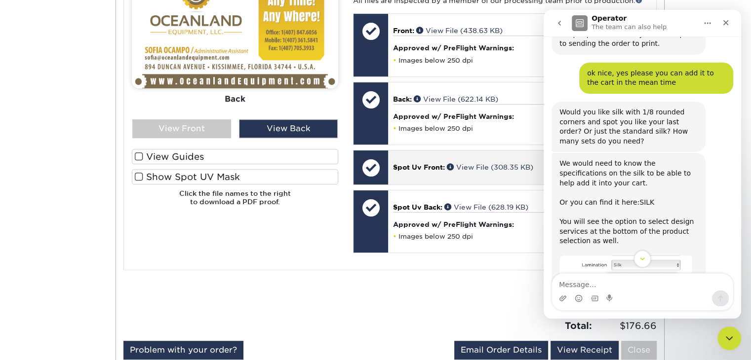
scroll to position [493, 0]
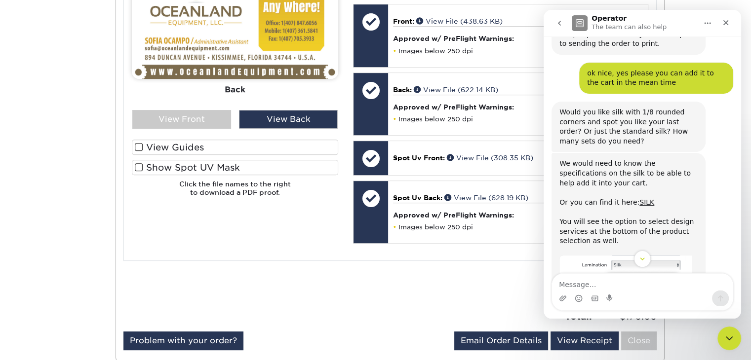
click at [414, 286] on div "Subtotal: $156.00 Sales Tax: $11.70 Shipping: $8.96 Total: $176.66" at bounding box center [527, 296] width 274 height 54
click at [724, 24] on icon "Close" at bounding box center [726, 23] width 8 height 8
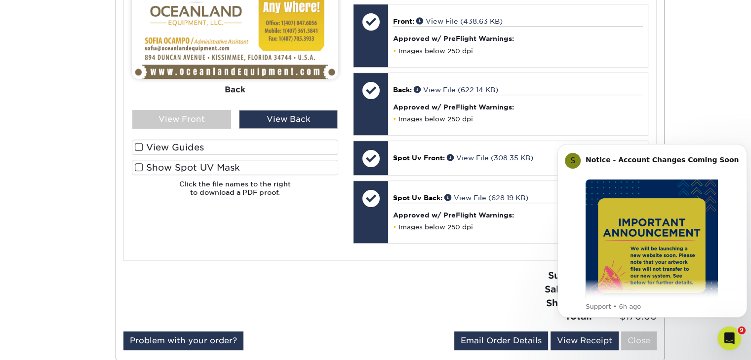
scroll to position [664, 0]
click at [744, 147] on icon "Dismiss notification" at bounding box center [744, 146] width 5 height 5
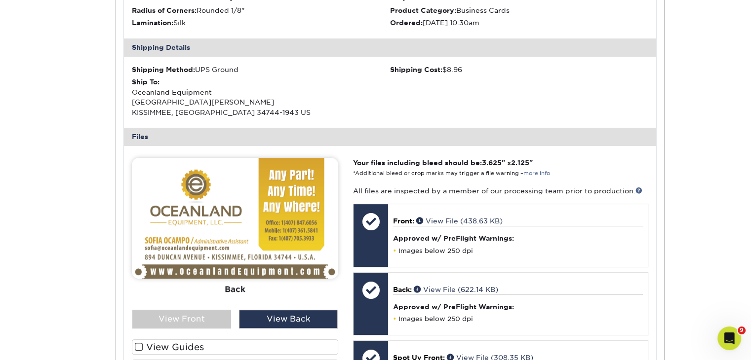
scroll to position [292, 0]
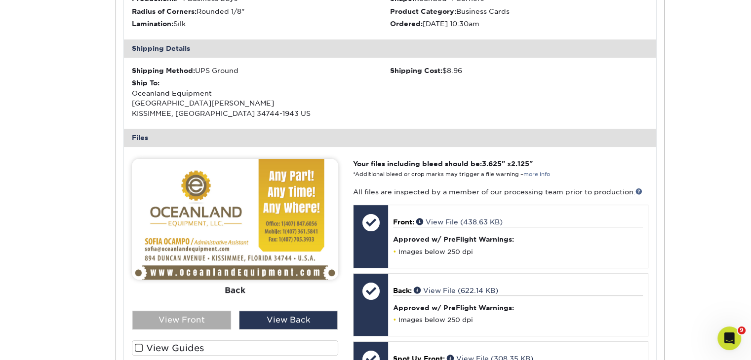
click at [195, 315] on div "View Front" at bounding box center [181, 320] width 99 height 19
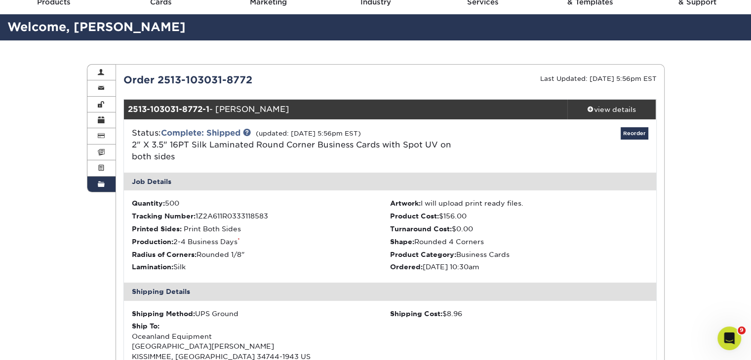
scroll to position [48, 0]
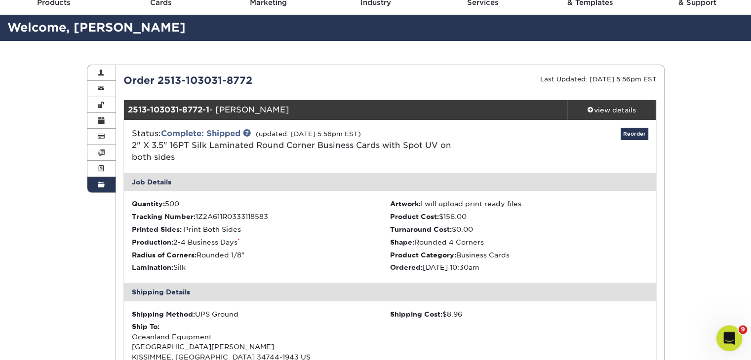
click at [730, 341] on icon "Open Intercom Messenger" at bounding box center [728, 337] width 16 height 16
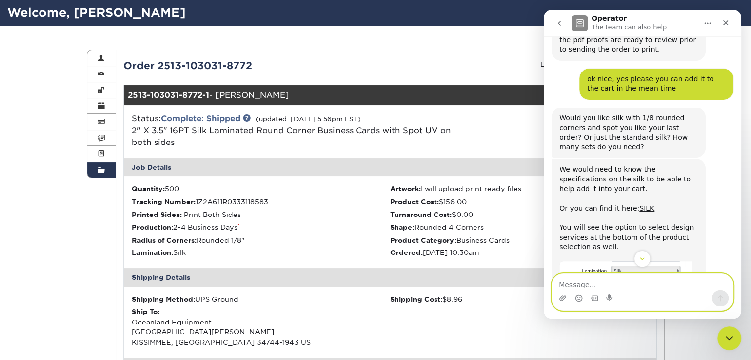
scroll to position [543, 0]
click at [576, 281] on textarea "Message…" at bounding box center [642, 282] width 181 height 17
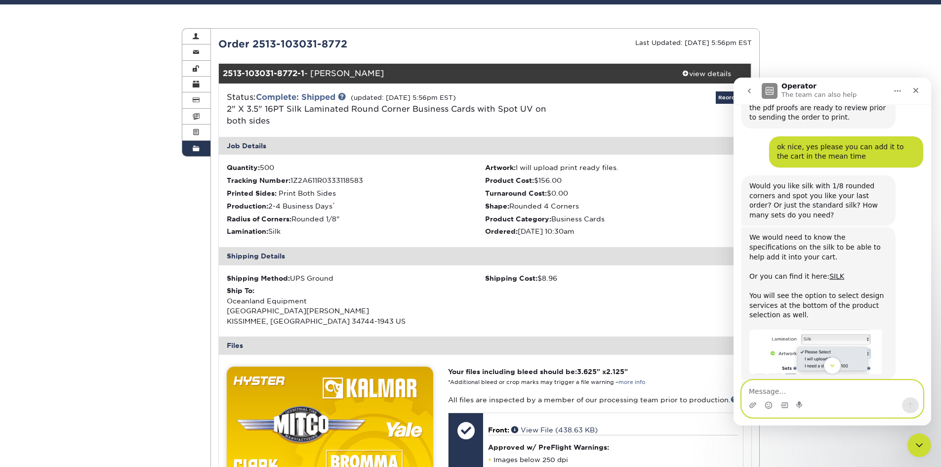
click at [751, 360] on textarea "Message…" at bounding box center [832, 388] width 181 height 17
type textarea "Hi! we want straight cornert"
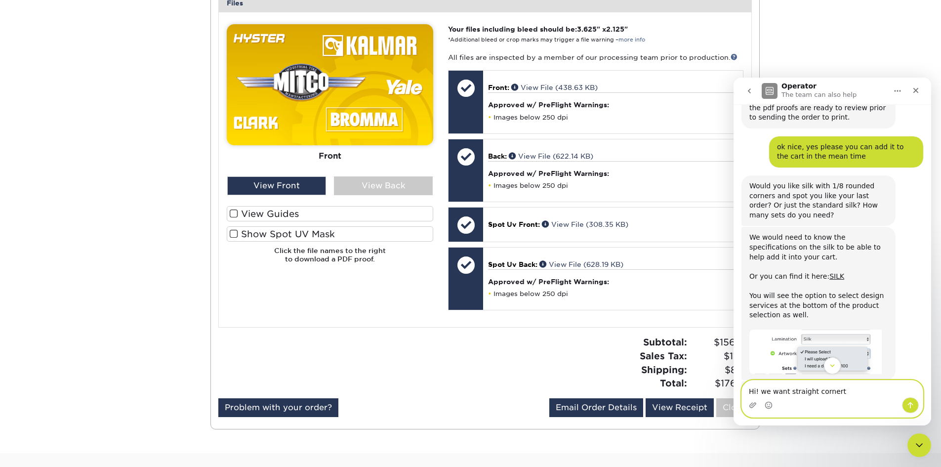
scroll to position [431, 0]
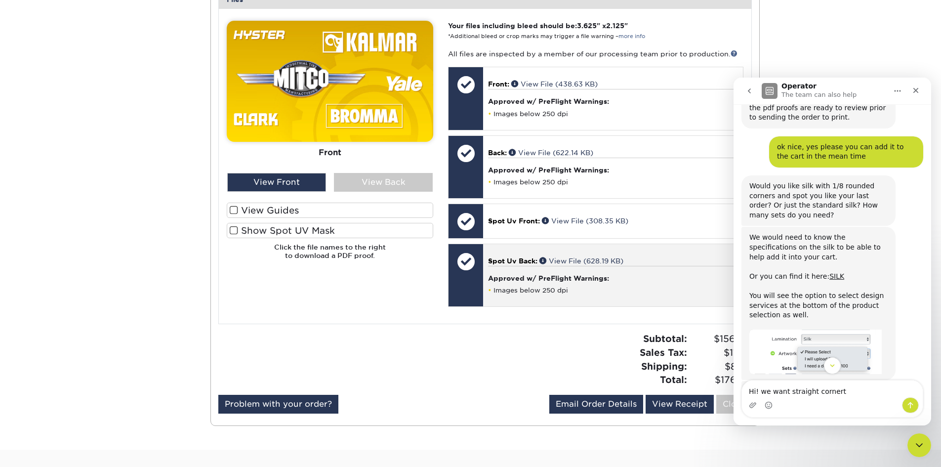
click at [535, 299] on div "Spot Uv Back: View File (628.19 KB) Approved w/ PreFlight Warnings: Images belo…" at bounding box center [612, 275] width 259 height 63
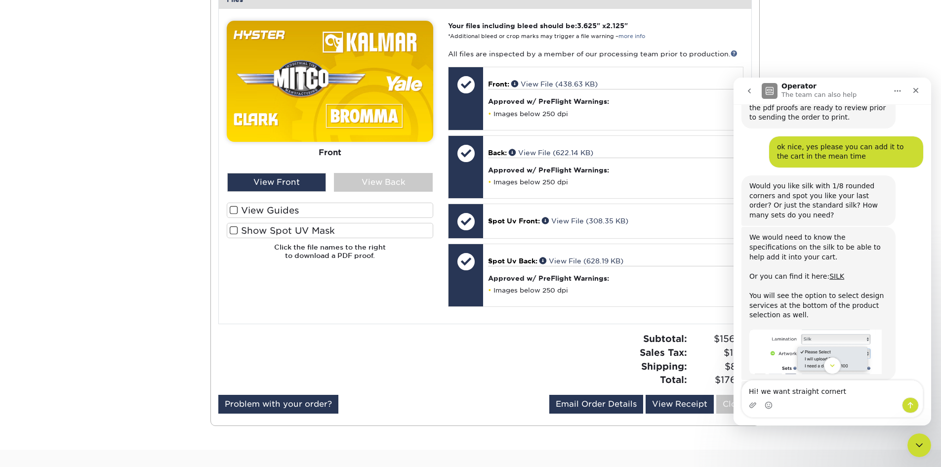
click at [273, 237] on label "Show Spot UV Mask" at bounding box center [330, 230] width 206 height 15
click at [0, 0] on input "Show Spot UV Mask" at bounding box center [0, 0] width 0 height 0
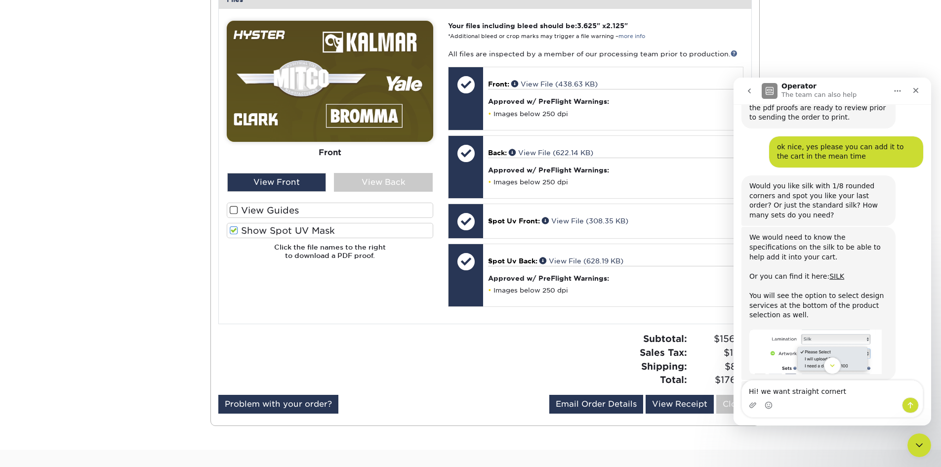
click at [271, 234] on label "Show Spot UV Mask" at bounding box center [330, 230] width 206 height 15
click at [0, 0] on input "Show Spot UV Mask" at bounding box center [0, 0] width 0 height 0
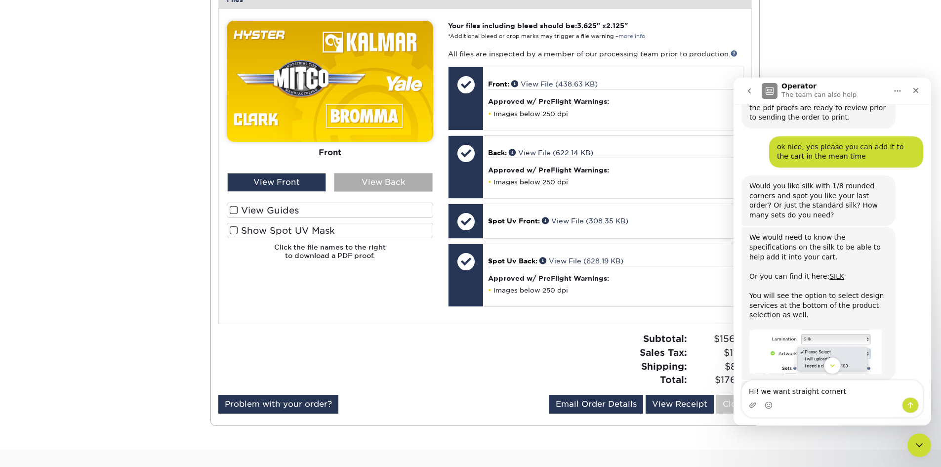
click at [393, 179] on div "View Back" at bounding box center [383, 182] width 99 height 19
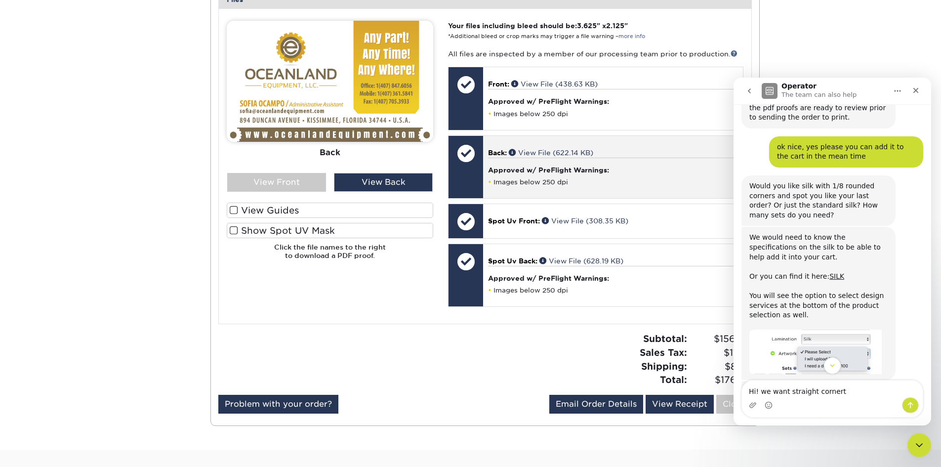
click at [667, 182] on li "Images below 250 dpi" at bounding box center [612, 182] width 249 height 8
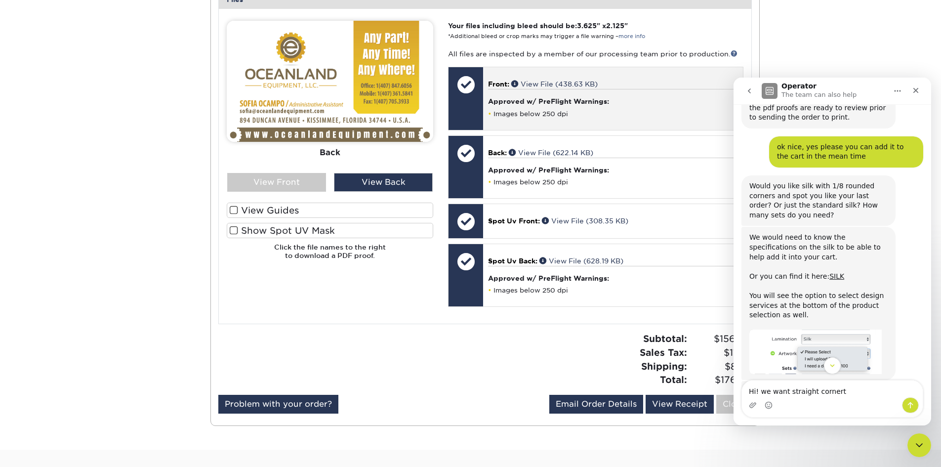
click at [647, 103] on h4 "Approved w/ PreFlight Warnings:" at bounding box center [612, 101] width 249 height 8
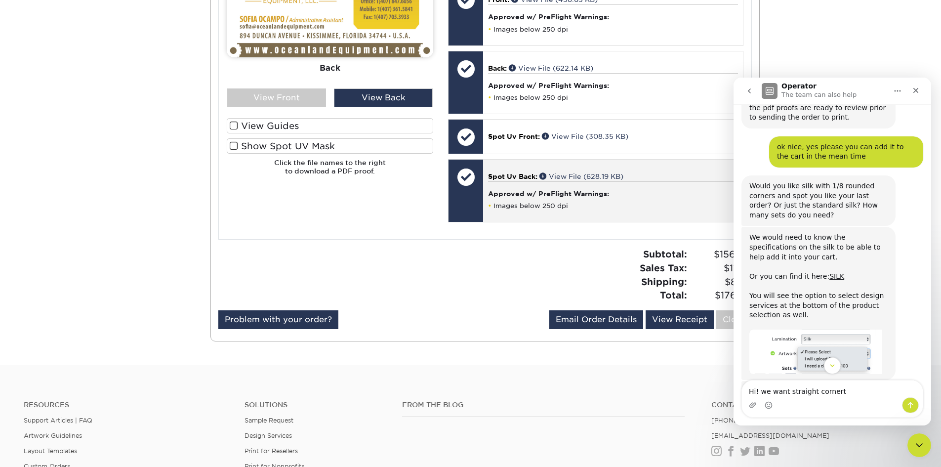
scroll to position [702, 0]
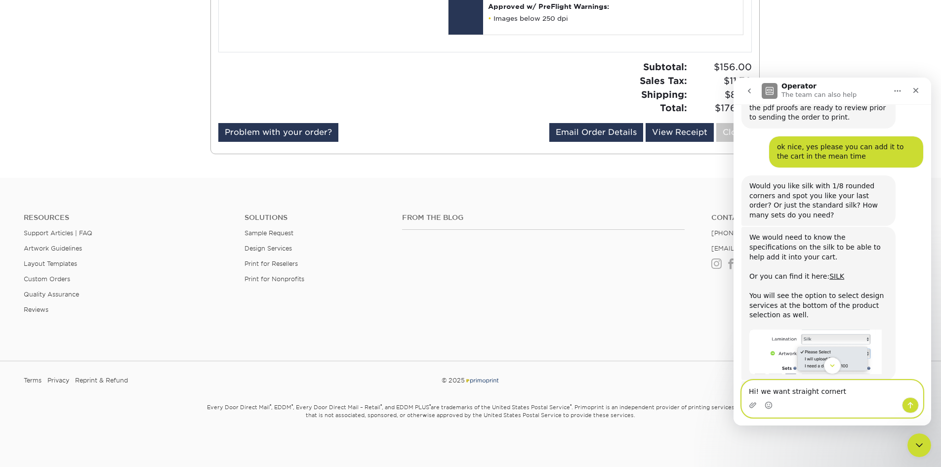
click at [751, 360] on textarea "Hi! we want straight cornert" at bounding box center [832, 388] width 181 height 17
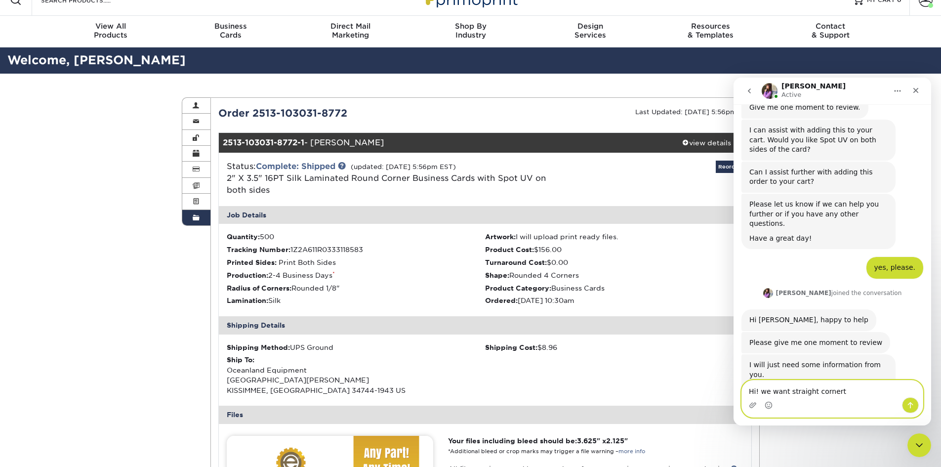
scroll to position [11, 0]
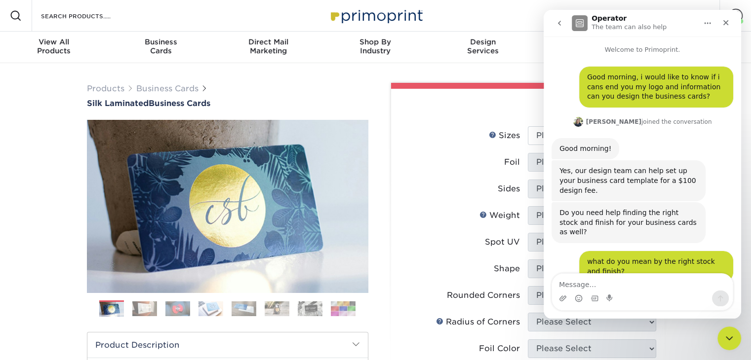
scroll to position [664, 0]
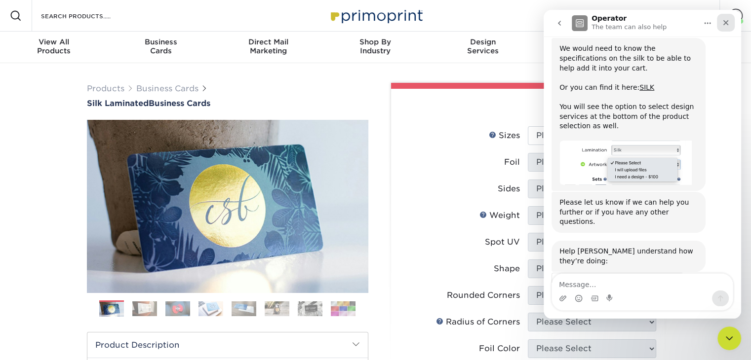
click at [723, 23] on icon "Close" at bounding box center [726, 23] width 8 height 8
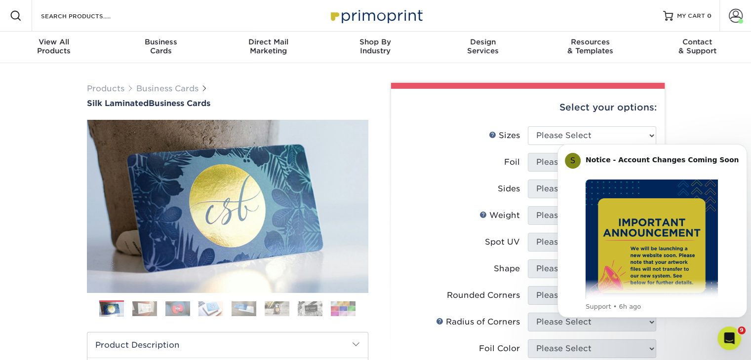
scroll to position [28, 0]
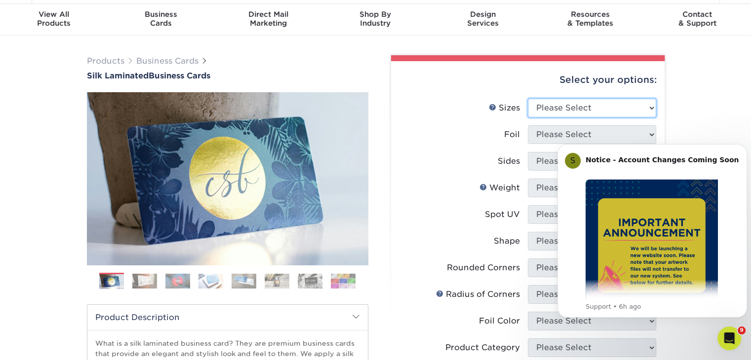
click at [599, 107] on select "Please Select 1.5" x 3.5" - Mini 1.75" x 3.5" - Mini 2" x 2" - Square 2" x 3" -…" at bounding box center [592, 108] width 128 height 19
select select "2.00x3.50"
click at [528, 99] on select "Please Select 1.5" x 3.5" - Mini 1.75" x 3.5" - Mini 2" x 2" - Square 2" x 3" -…" at bounding box center [592, 108] width 128 height 19
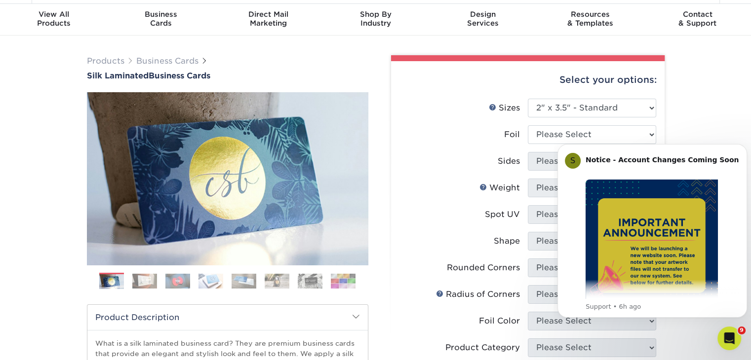
click at [710, 101] on div "Products Business Cards Silk Laminated Business Cards Previous Next" at bounding box center [375, 348] width 751 height 625
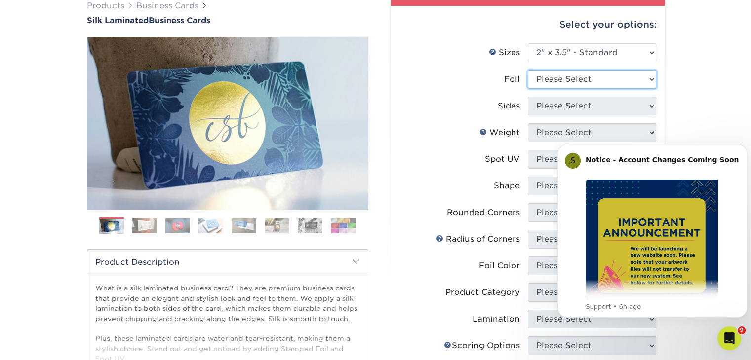
click at [599, 75] on select "Please Select Yes No" at bounding box center [592, 79] width 128 height 19
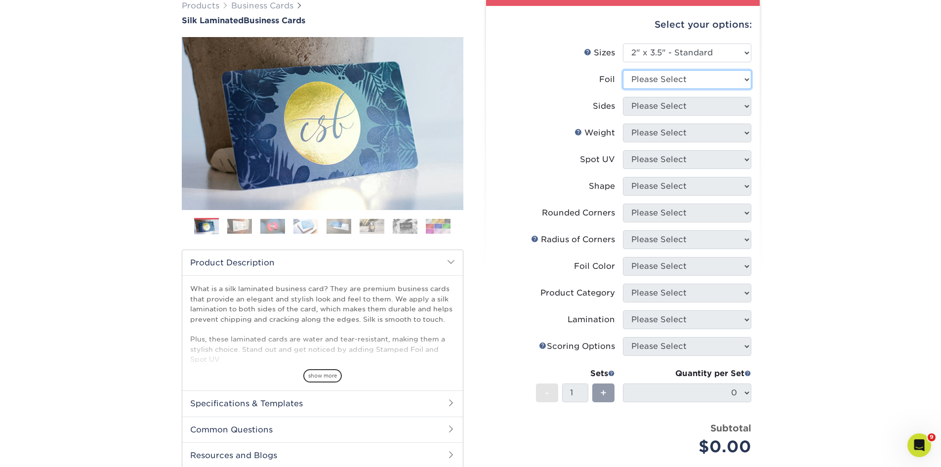
scroll to position [626, 0]
